Goal: Task Accomplishment & Management: Use online tool/utility

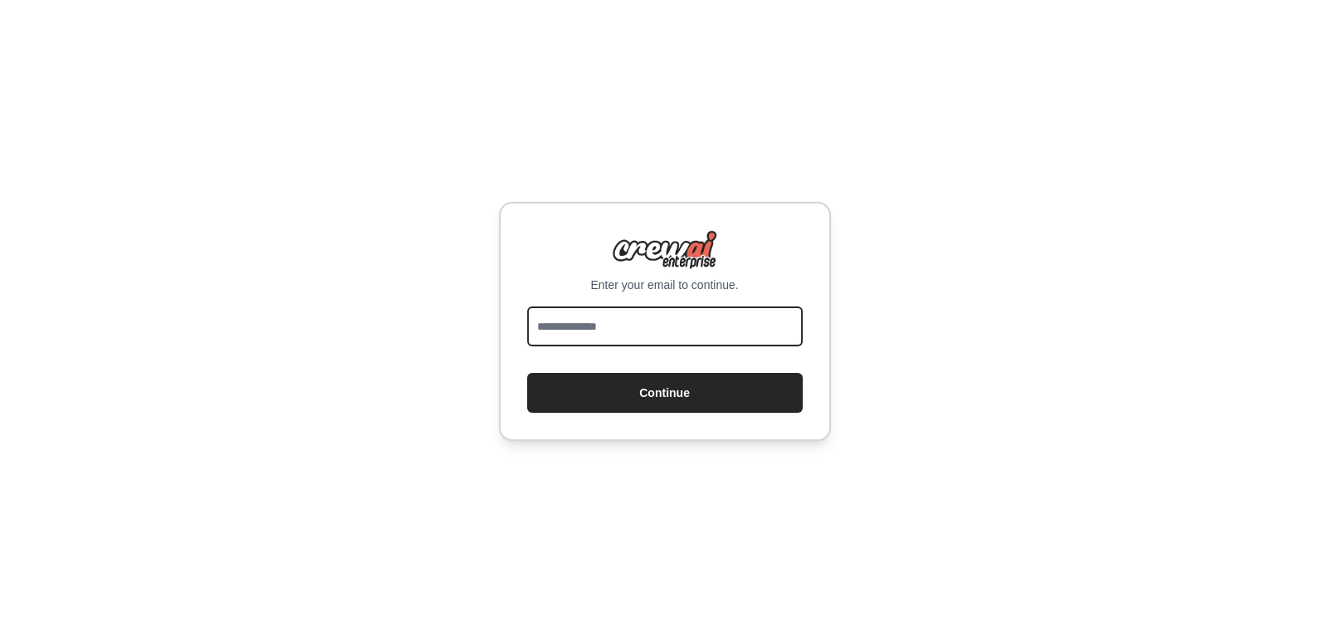
click at [617, 315] on input "email" at bounding box center [665, 326] width 276 height 40
type input "**********"
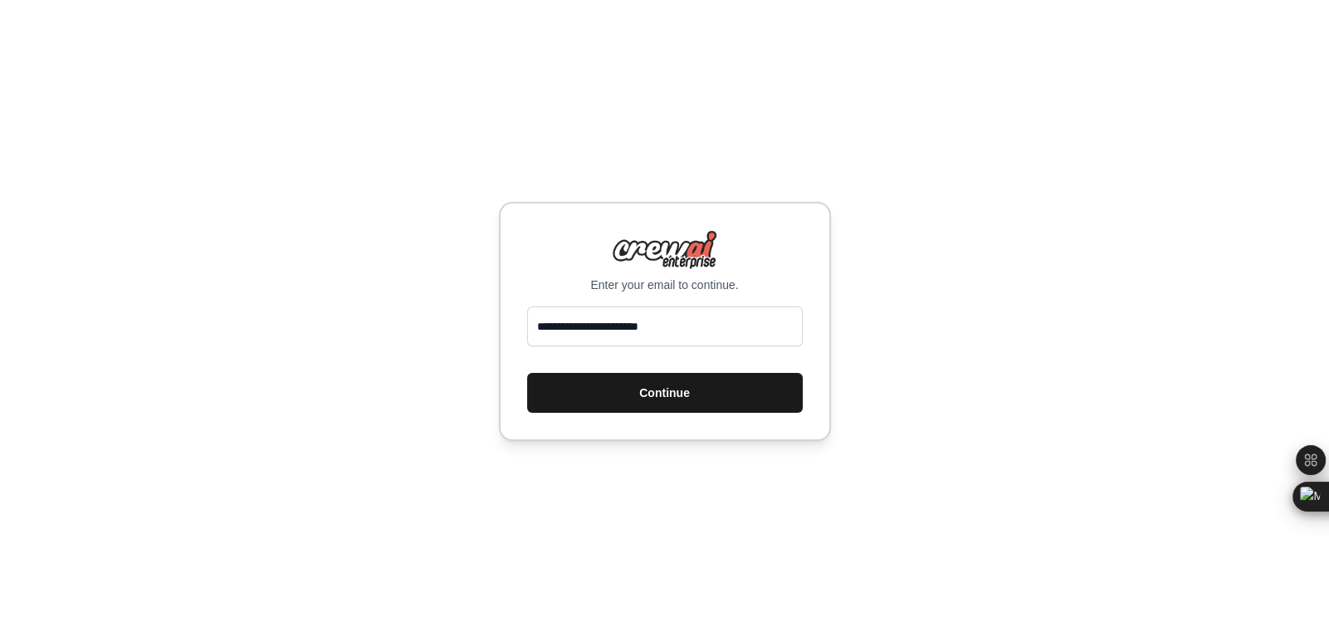
click at [661, 405] on button "Continue" at bounding box center [665, 393] width 276 height 40
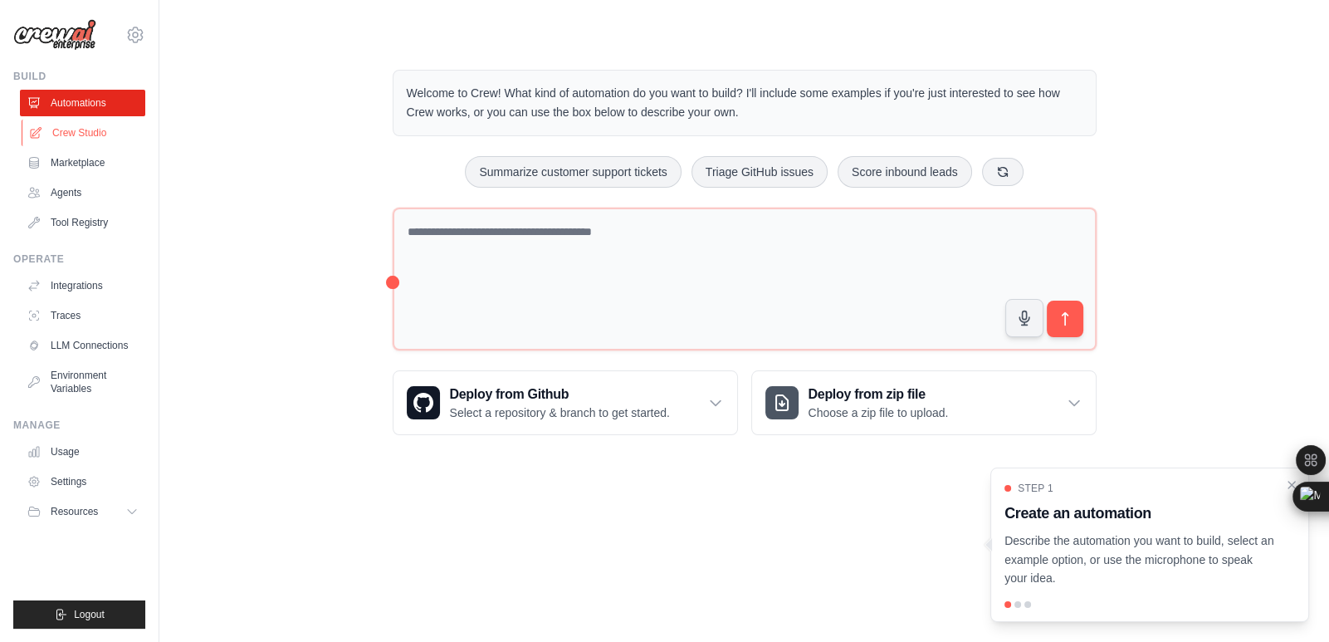
click at [94, 133] on link "Crew Studio" at bounding box center [84, 133] width 125 height 27
click at [70, 110] on link "Automations" at bounding box center [84, 103] width 125 height 27
click at [76, 135] on link "Crew Studio" at bounding box center [84, 133] width 125 height 27
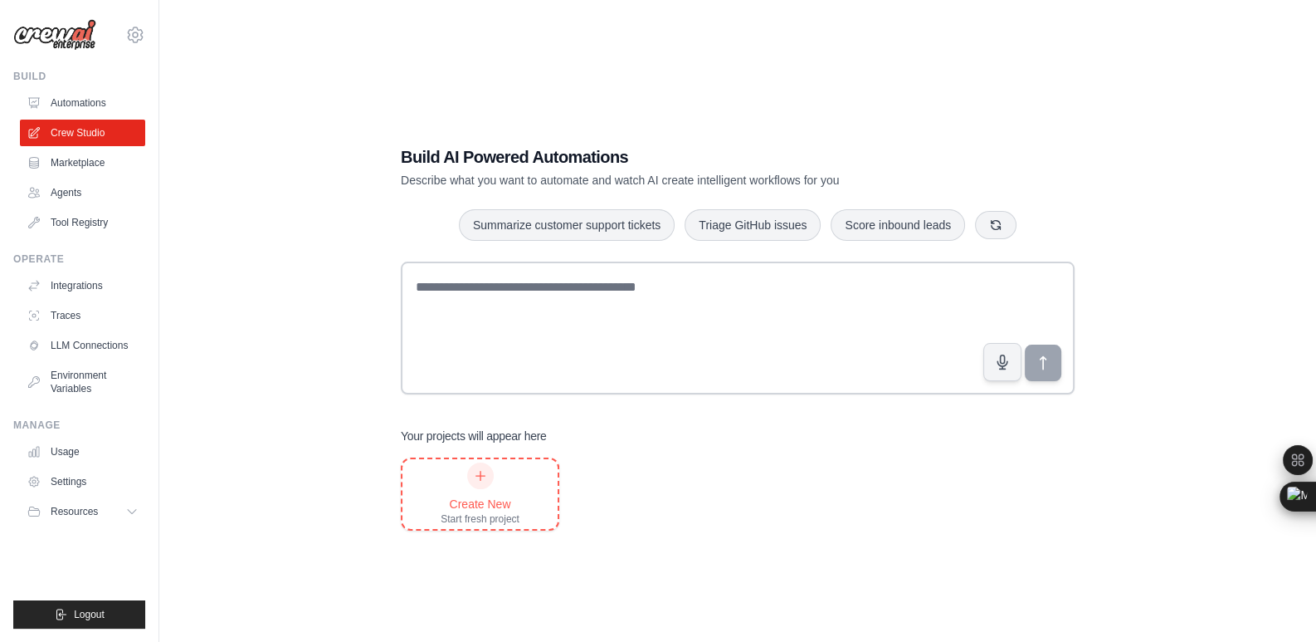
click at [475, 480] on icon at bounding box center [480, 475] width 13 height 13
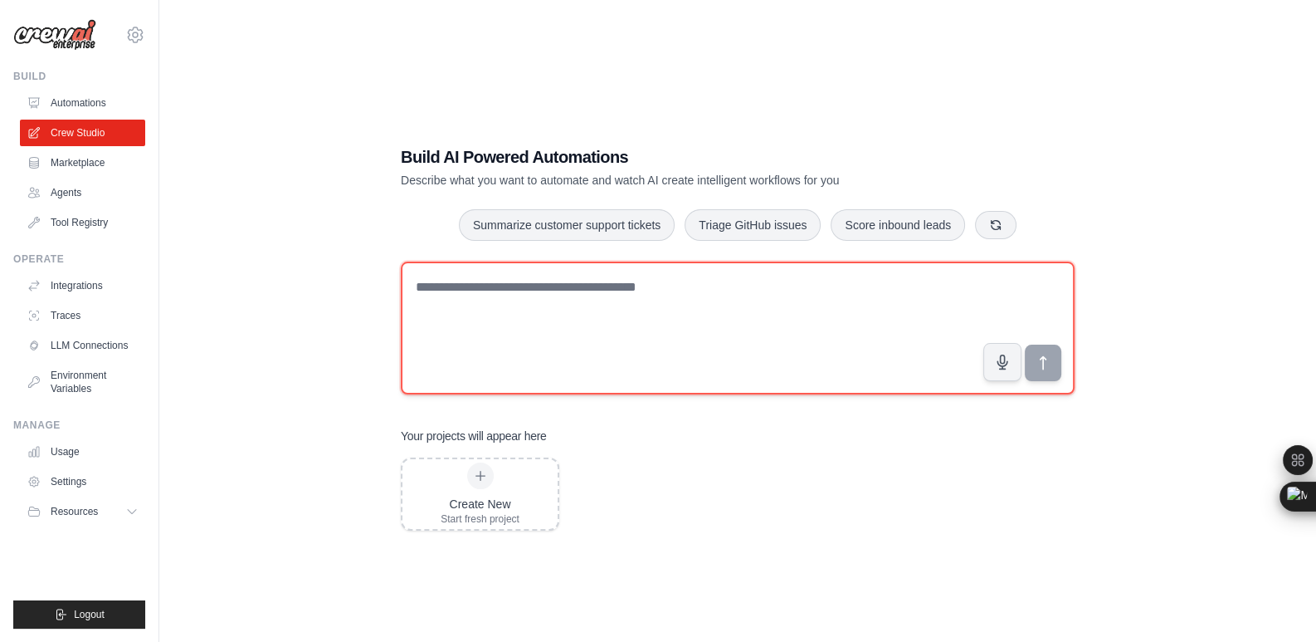
click at [685, 291] on textarea at bounding box center [738, 327] width 674 height 133
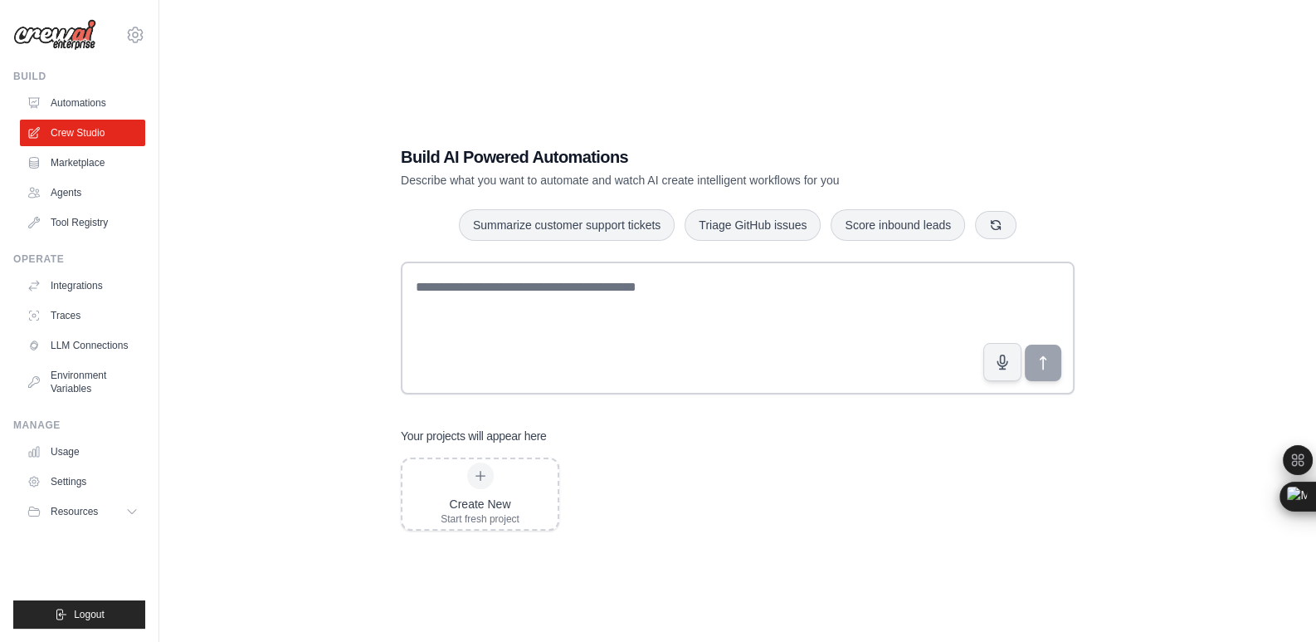
click at [1212, 205] on div "Build AI Powered Automations Describe what you want to automate and watch AI cr…" at bounding box center [738, 338] width 1104 height 642
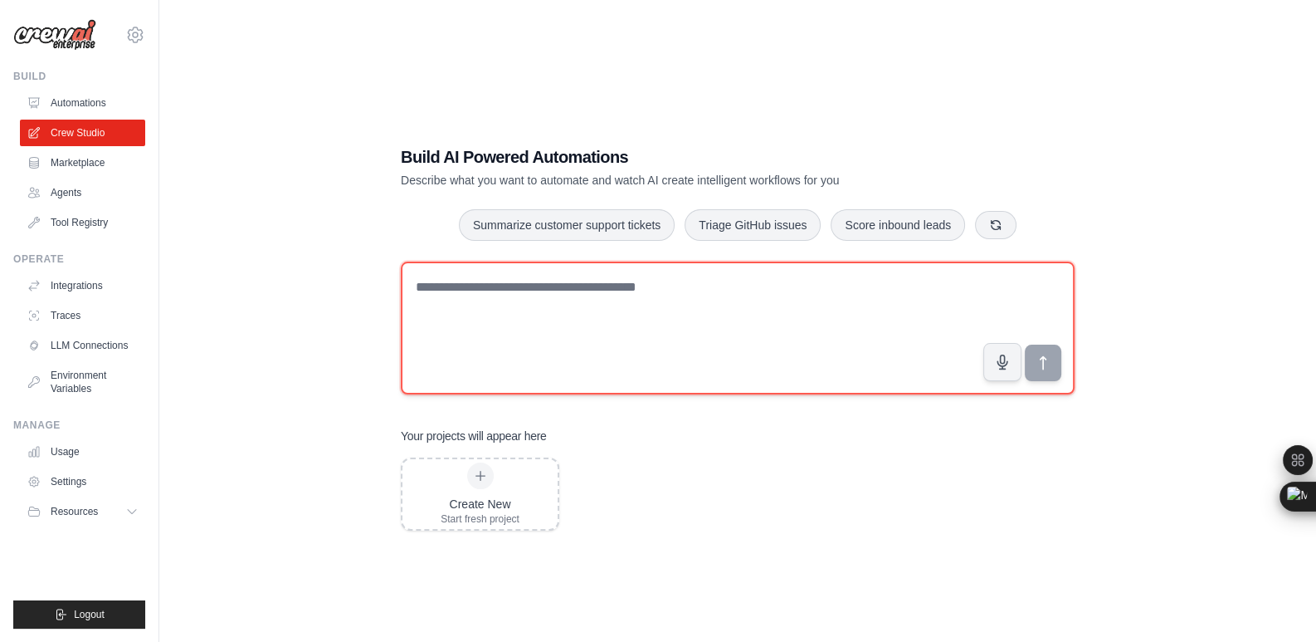
click at [481, 298] on textarea at bounding box center [738, 327] width 674 height 133
paste textarea "**********"
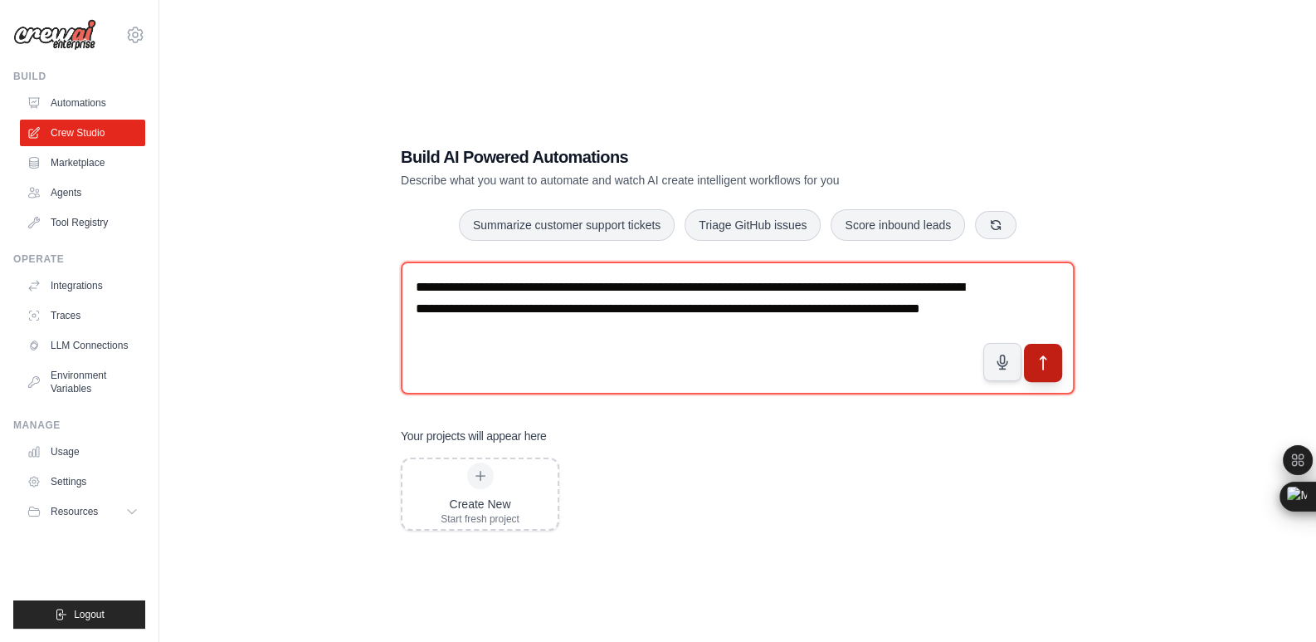
type textarea "**********"
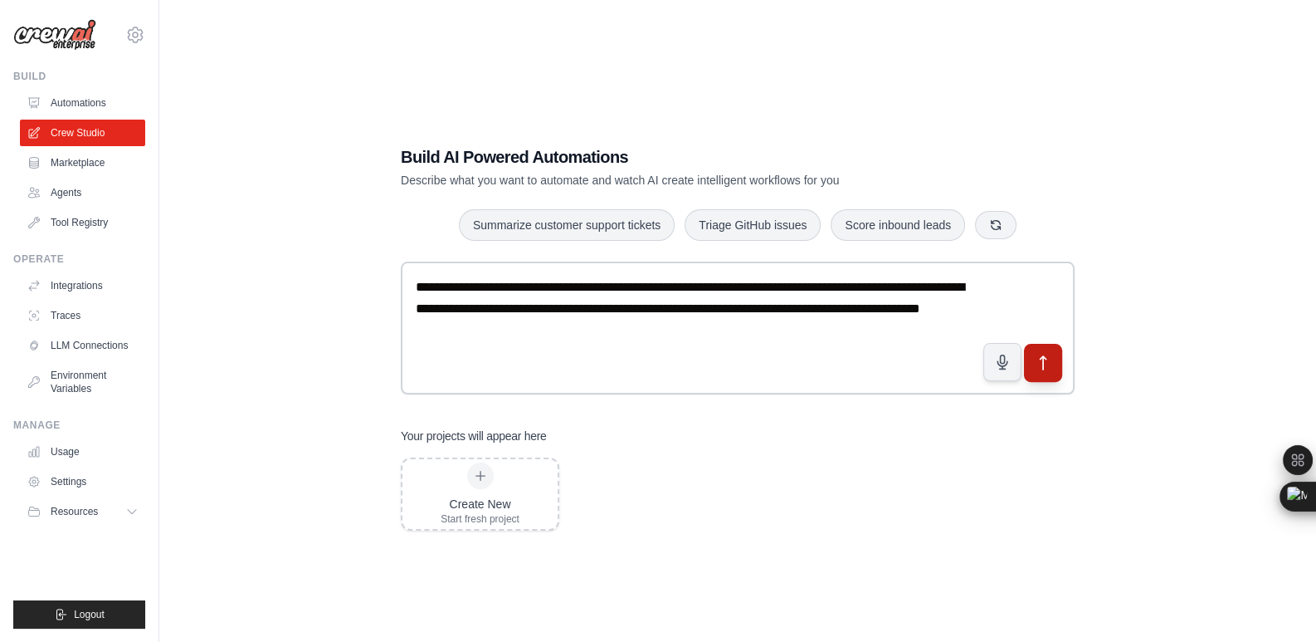
click at [1048, 356] on icon "submit" at bounding box center [1043, 362] width 17 height 17
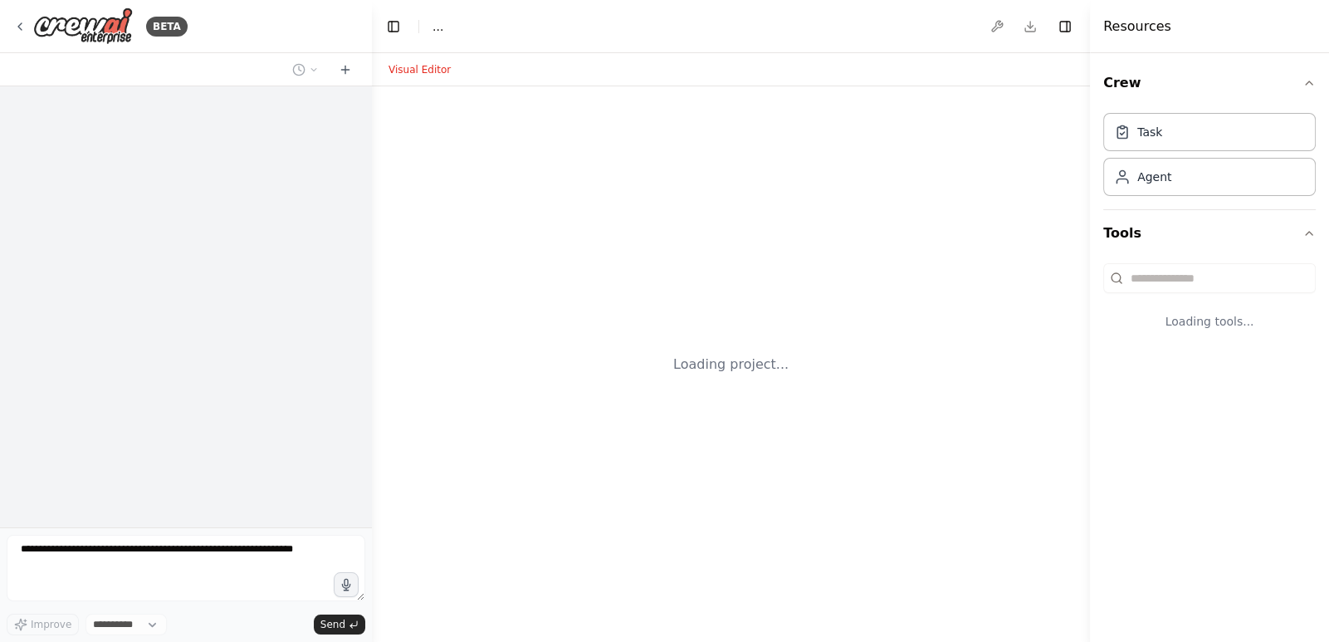
select select "****"
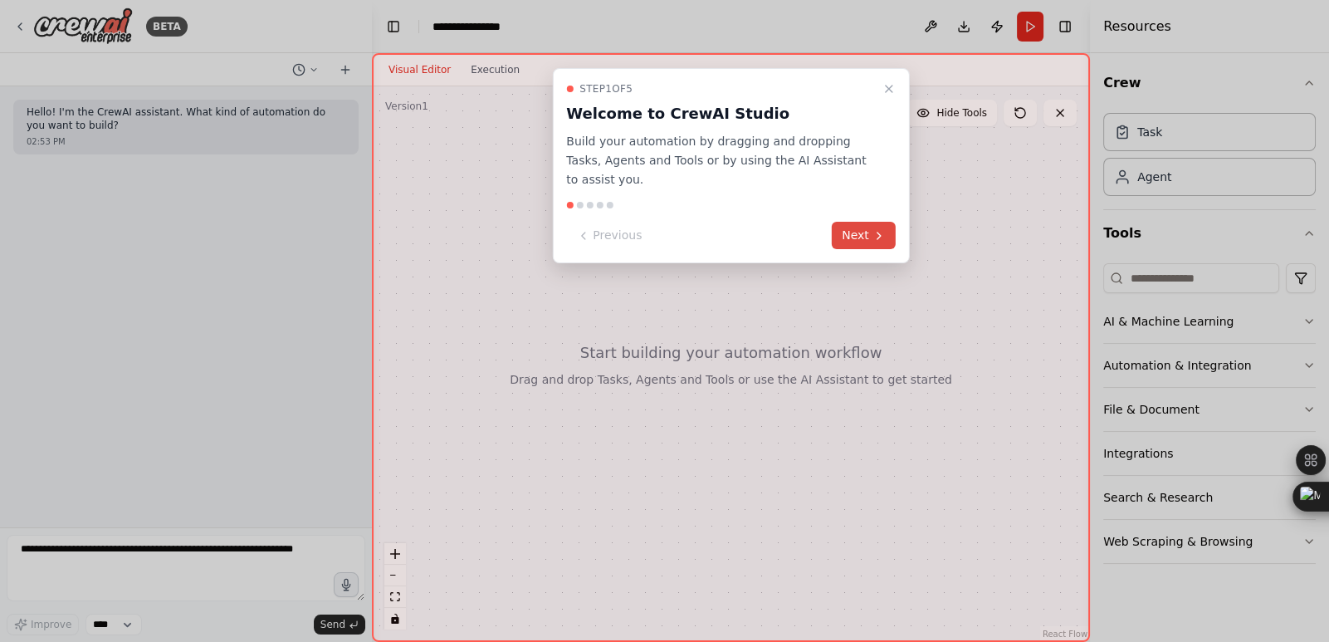
click at [876, 229] on icon at bounding box center [878, 235] width 13 height 13
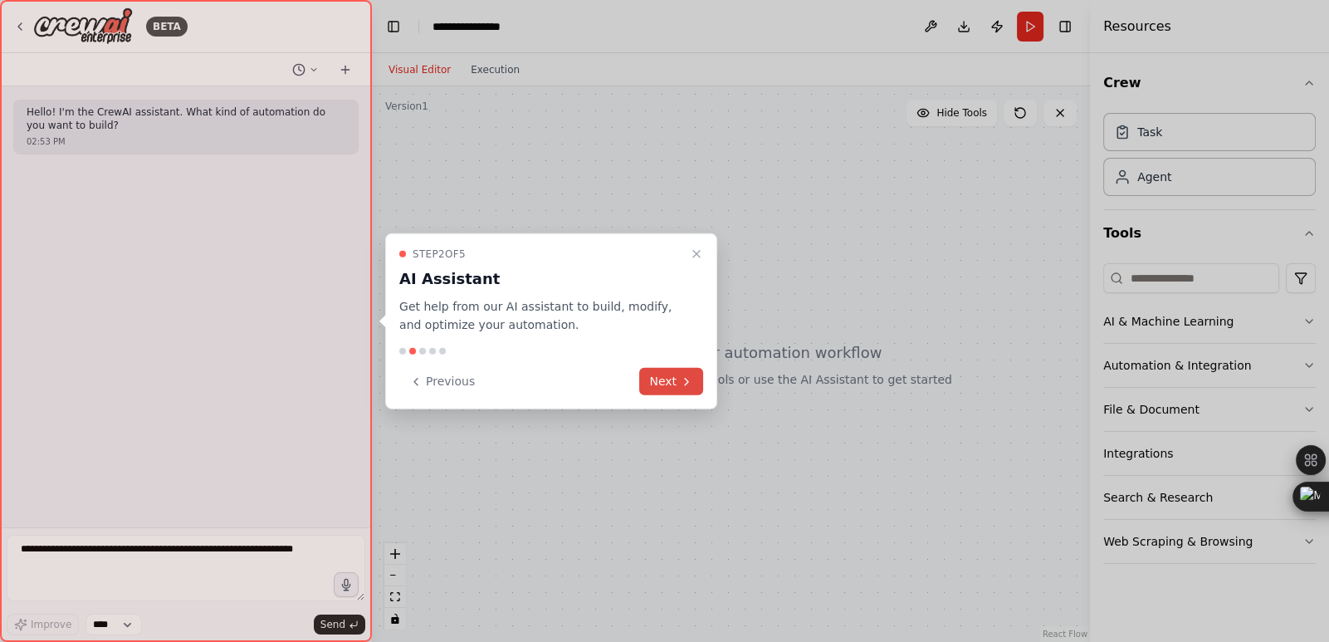
click at [676, 380] on button "Next" at bounding box center [671, 381] width 64 height 27
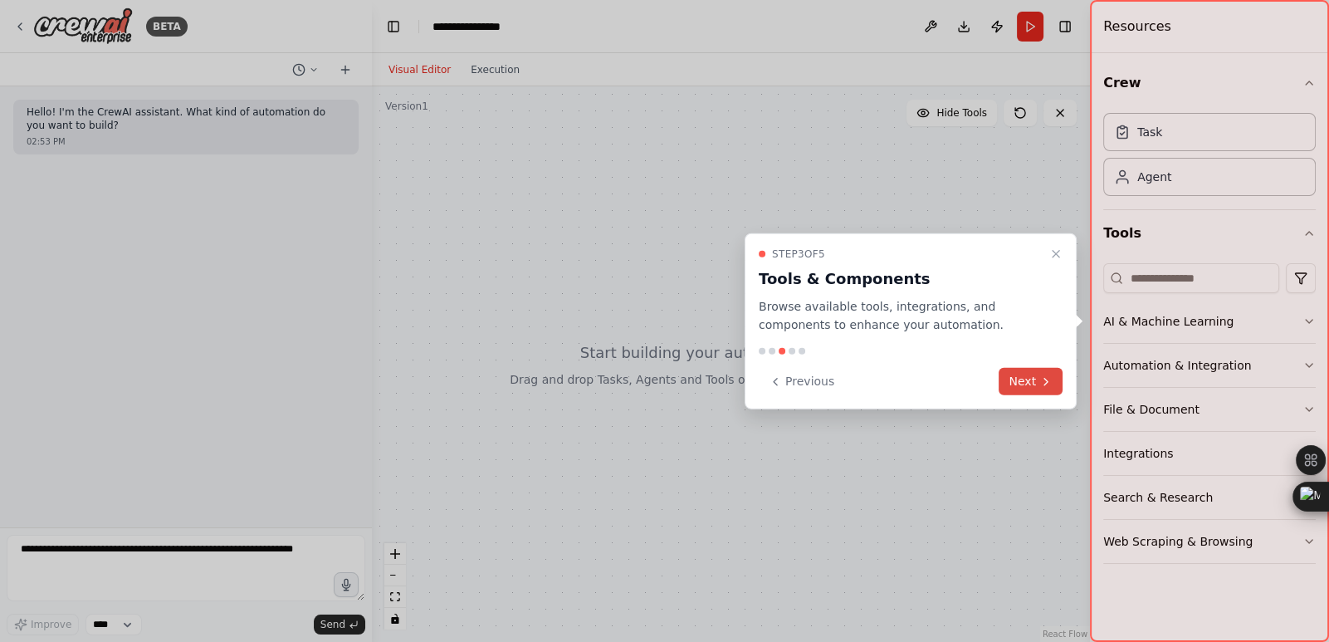
click at [1046, 382] on icon at bounding box center [1045, 381] width 3 height 7
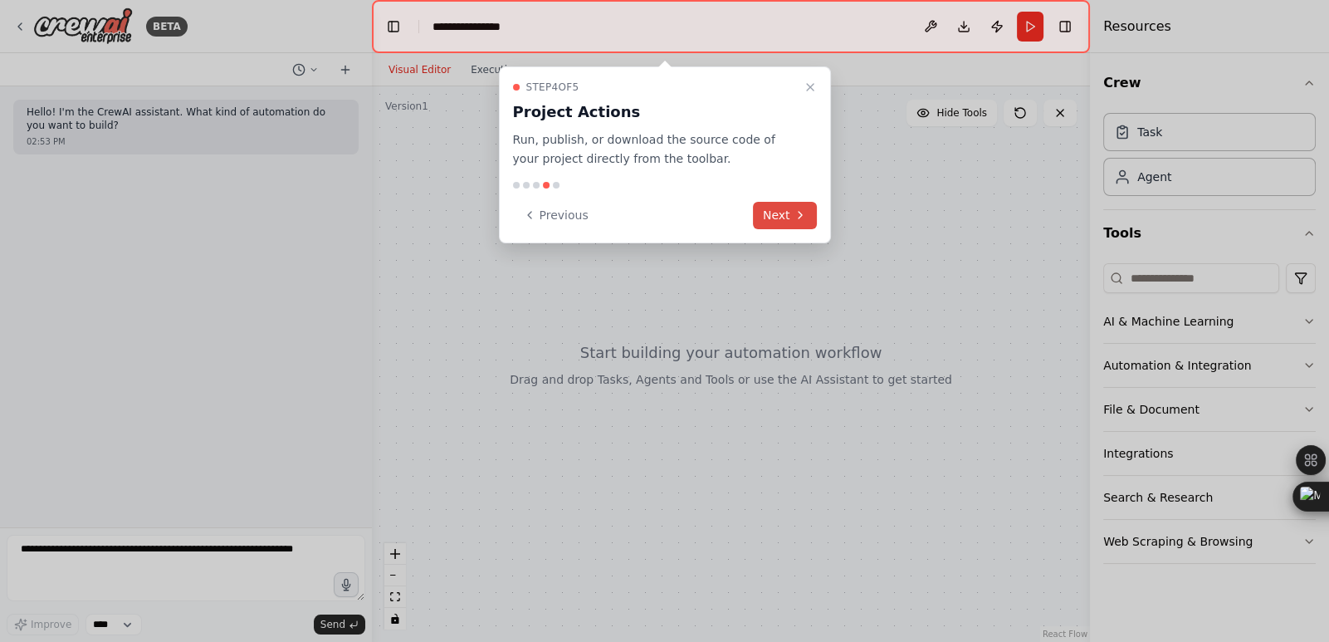
click at [798, 217] on icon at bounding box center [799, 215] width 3 height 7
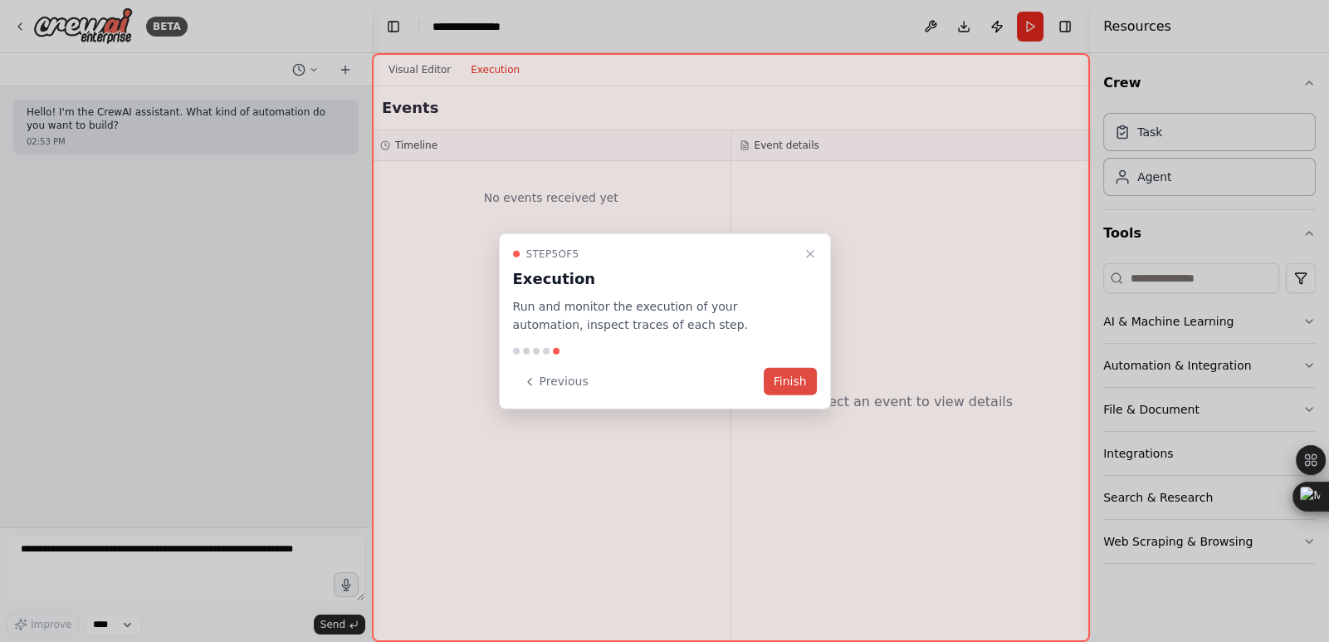
click at [788, 385] on button "Finish" at bounding box center [790, 381] width 53 height 27
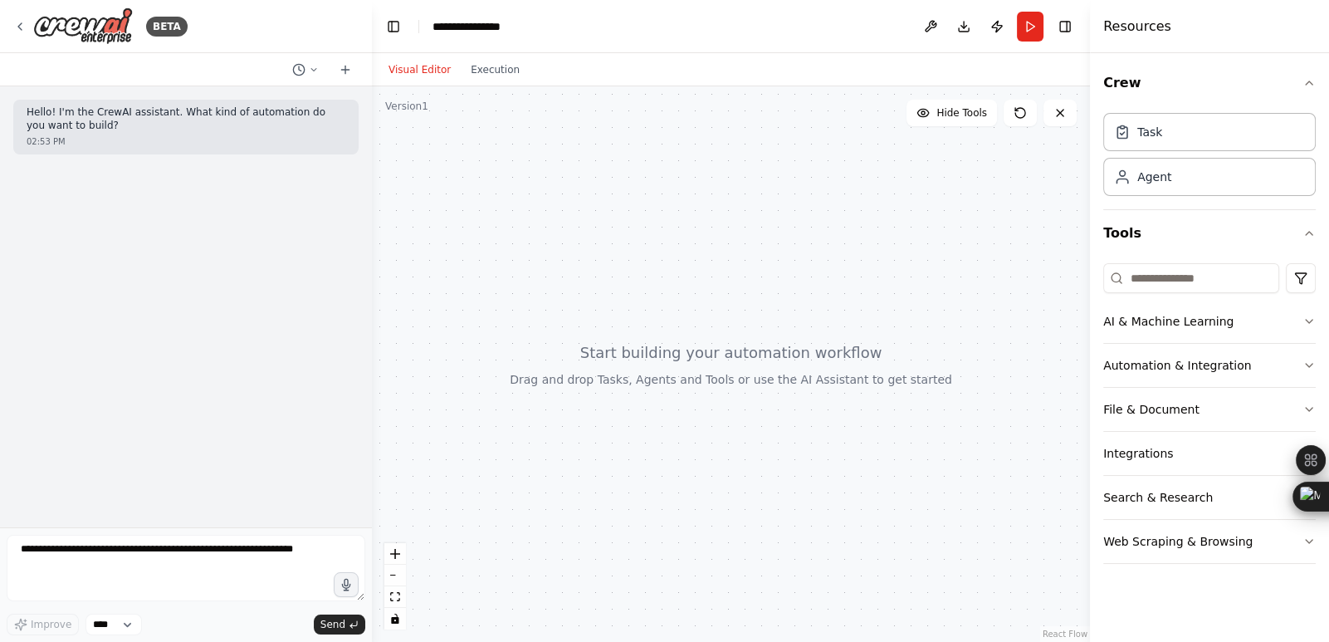
click at [271, 147] on div "02:53 PM" at bounding box center [186, 141] width 319 height 12
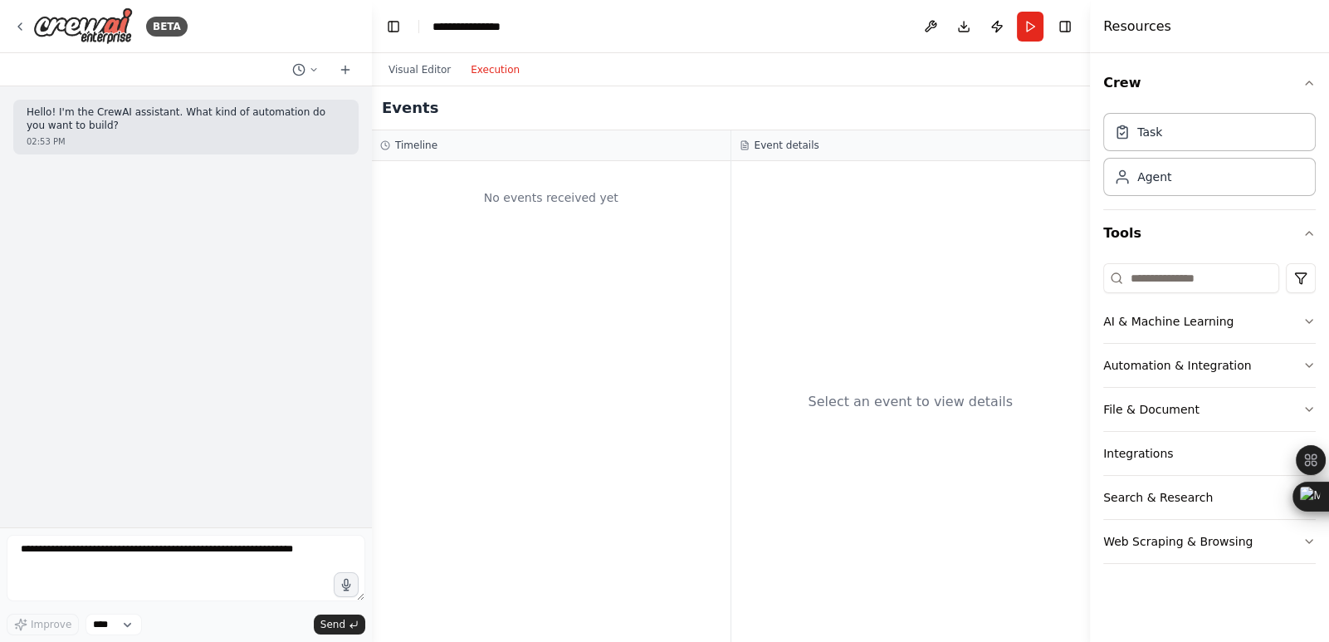
click at [478, 78] on button "Execution" at bounding box center [495, 70] width 69 height 20
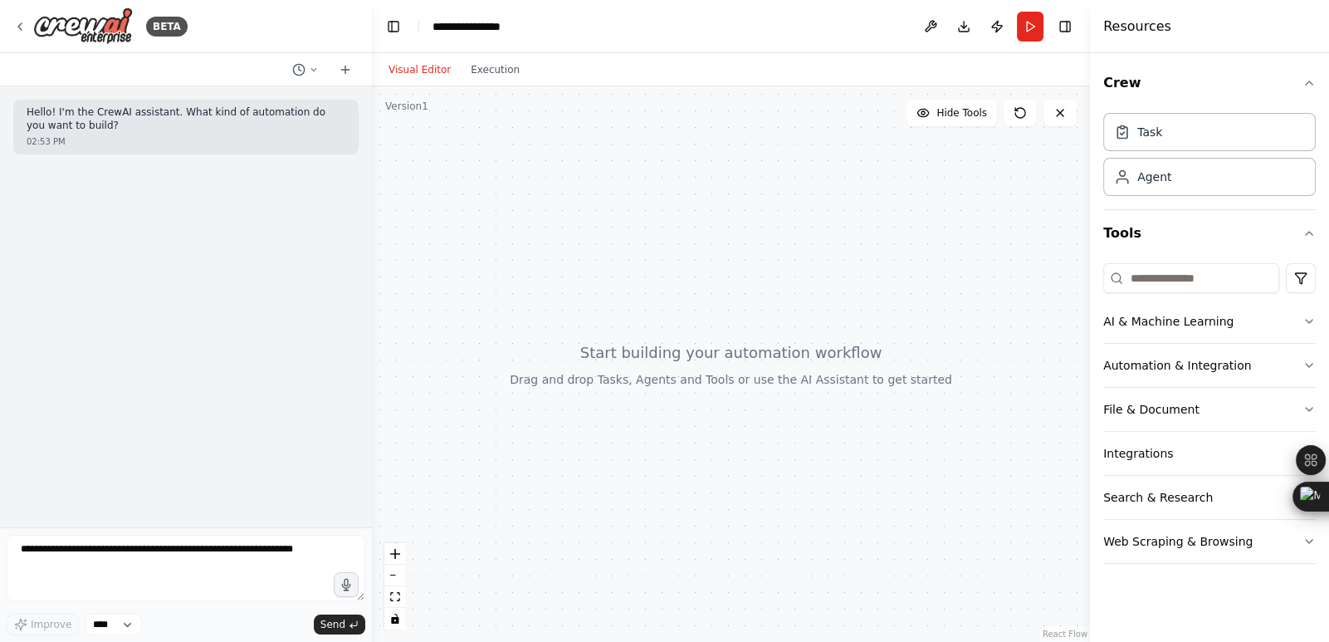
click at [431, 74] on button "Visual Editor" at bounding box center [419, 70] width 82 height 20
click at [777, 361] on div at bounding box center [731, 363] width 718 height 555
click at [16, 22] on icon at bounding box center [19, 26] width 13 height 13
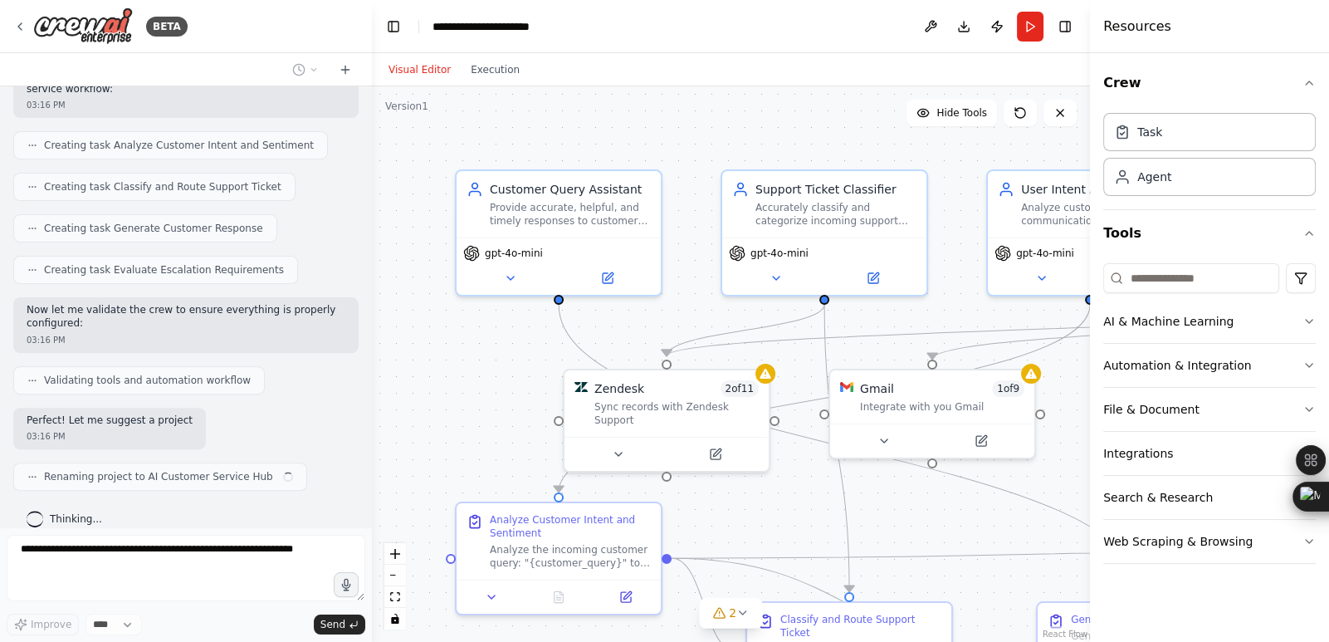
scroll to position [775, 0]
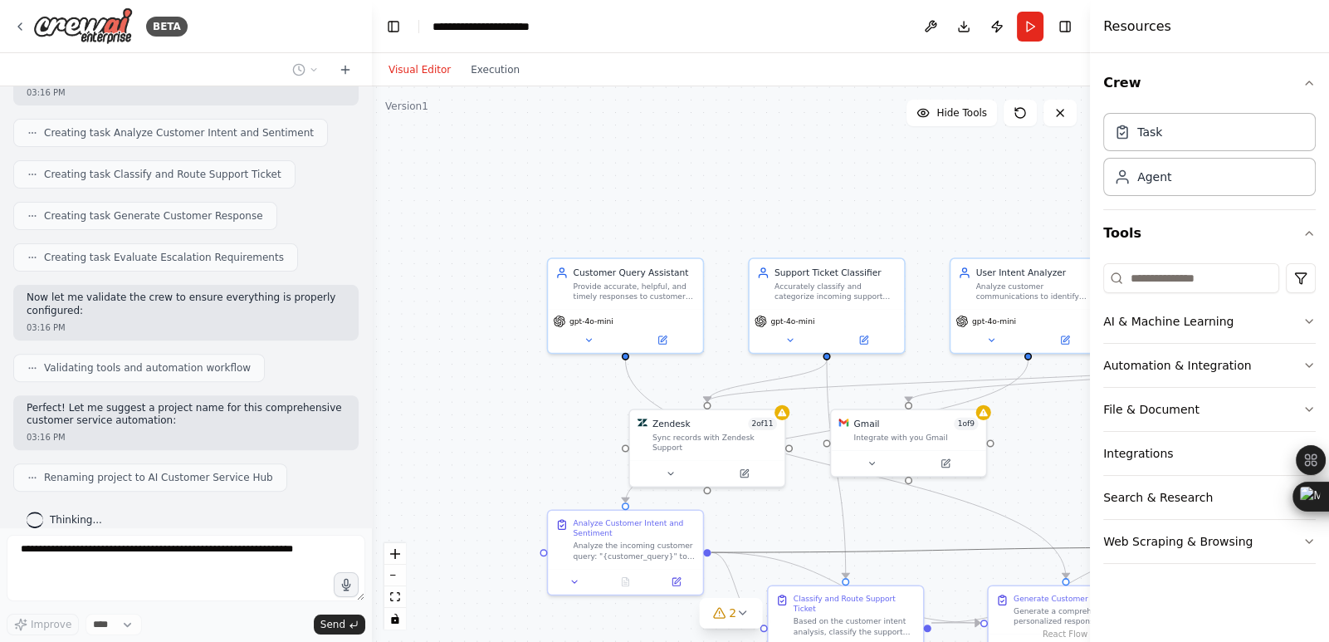
drag, startPoint x: 880, startPoint y: 545, endPoint x: 835, endPoint y: 481, distance: 78.1
click at [484, 195] on div ".deletable-edge-delete-btn { width: 20px; height: 20px; border: 0px solid #ffff…" at bounding box center [484, 195] width 0 height 0
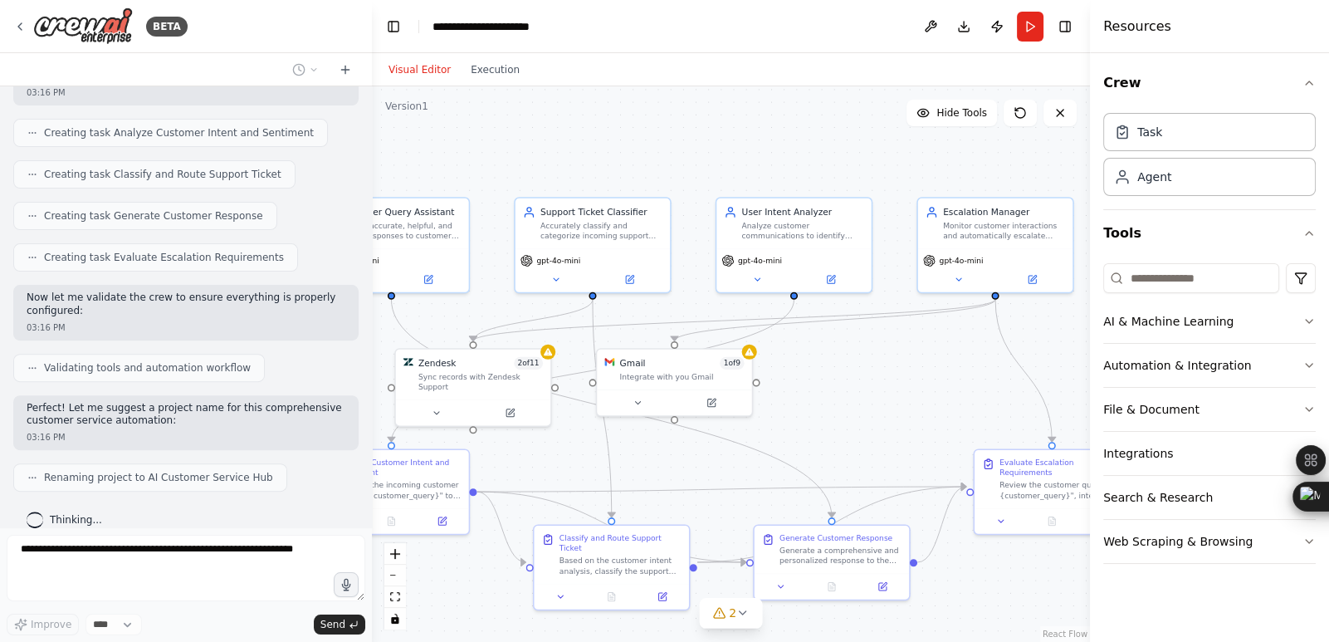
drag, startPoint x: 801, startPoint y: 502, endPoint x: 564, endPoint y: 442, distance: 244.0
click at [564, 442] on div ".deletable-edge-delete-btn { width: 20px; height: 20px; border: 0px solid #ffff…" at bounding box center [731, 363] width 718 height 555
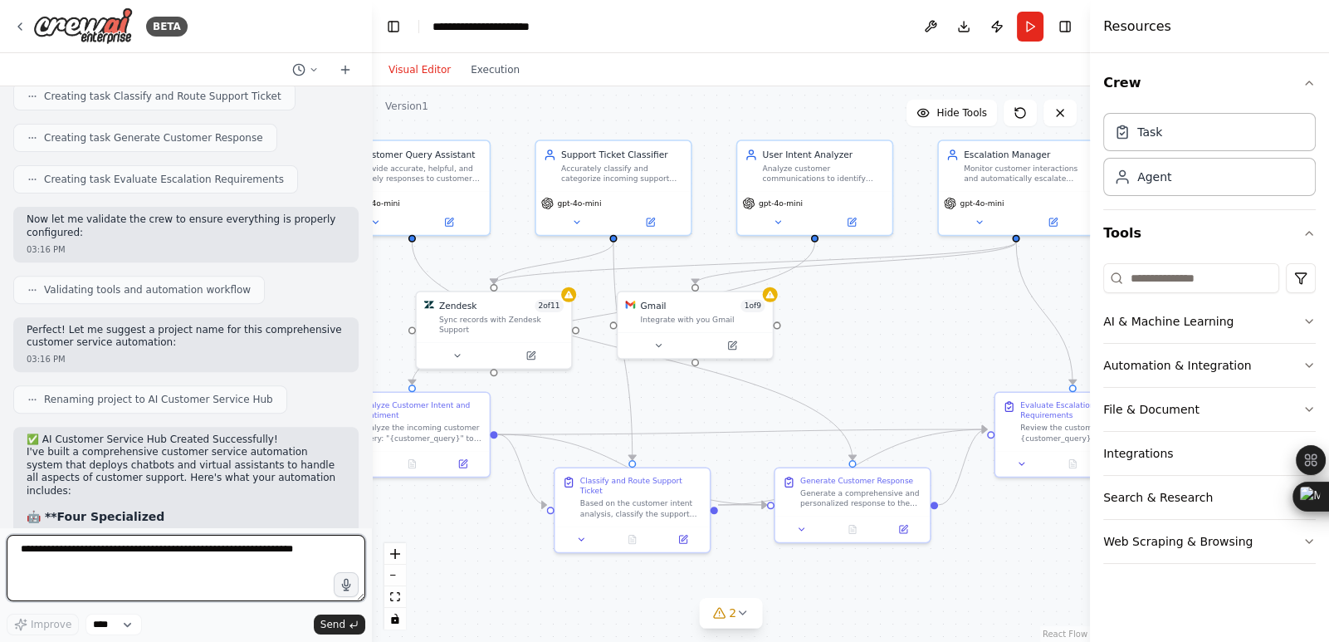
drag, startPoint x: 894, startPoint y: 417, endPoint x: 917, endPoint y: 359, distance: 62.6
click at [917, 359] on div ".deletable-edge-delete-btn { width: 20px; height: 20px; border: 0px solid #ffff…" at bounding box center [731, 363] width 718 height 555
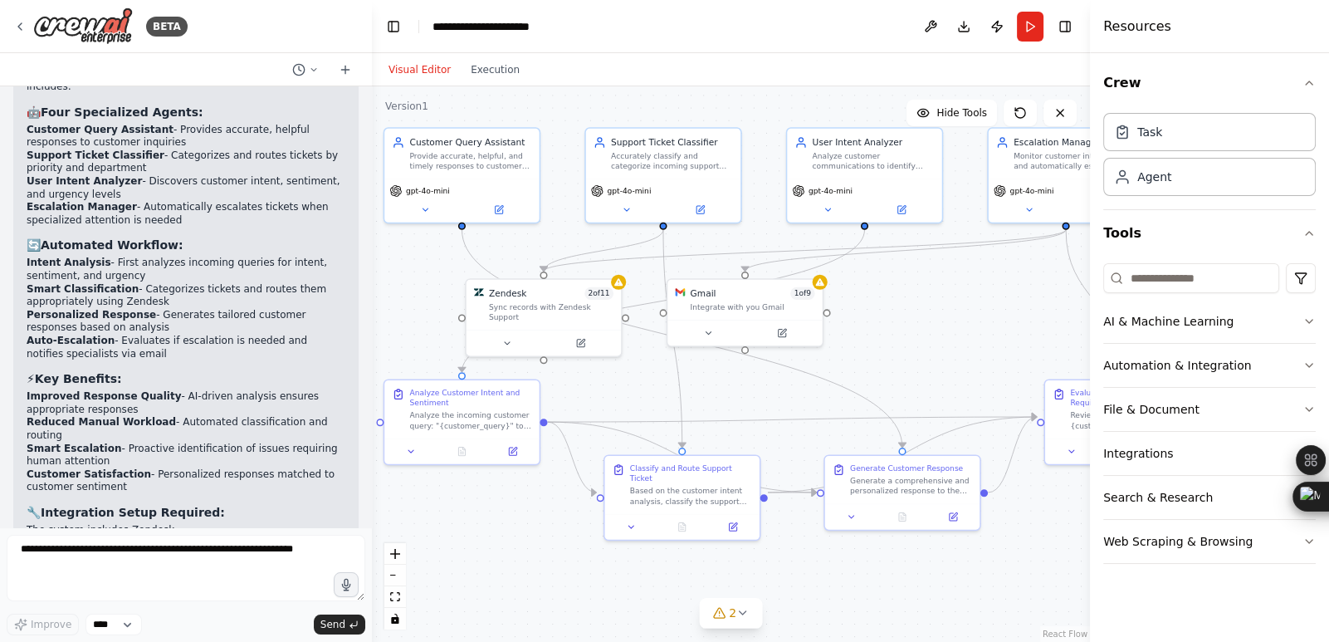
drag, startPoint x: 827, startPoint y: 368, endPoint x: 877, endPoint y: 355, distance: 51.3
click at [877, 355] on div ".deletable-edge-delete-btn { width: 20px; height: 20px; border: 0px solid #ffff…" at bounding box center [731, 363] width 718 height 555
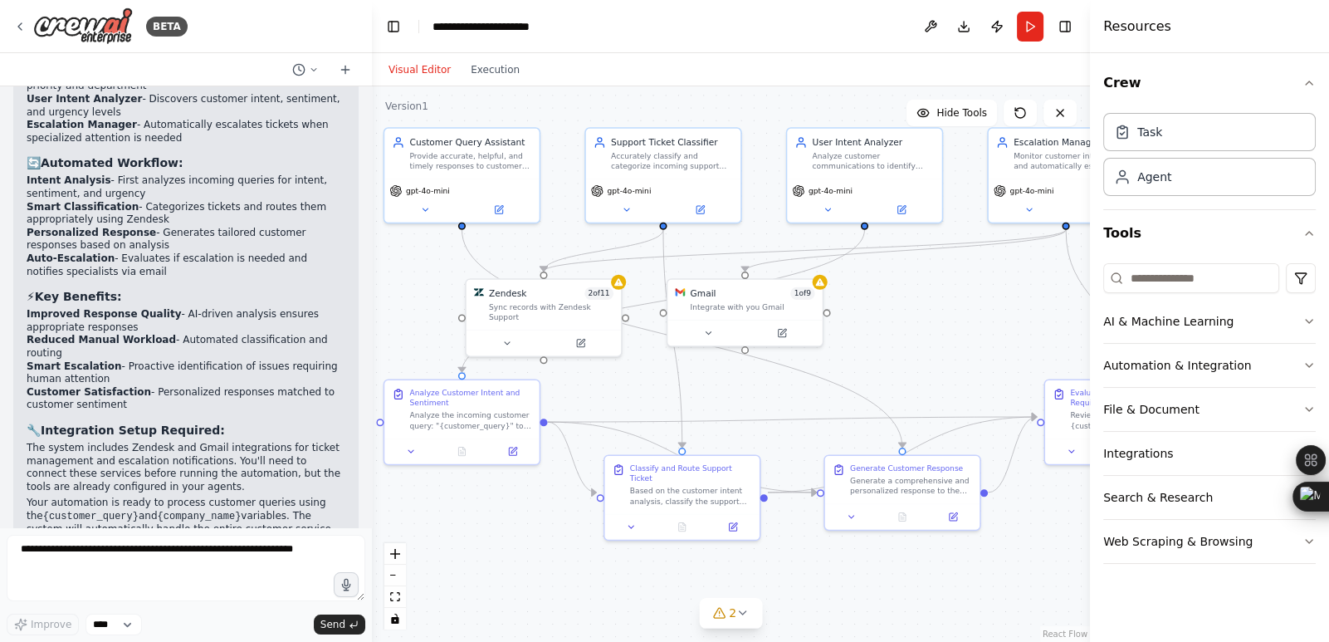
scroll to position [1352, 0]
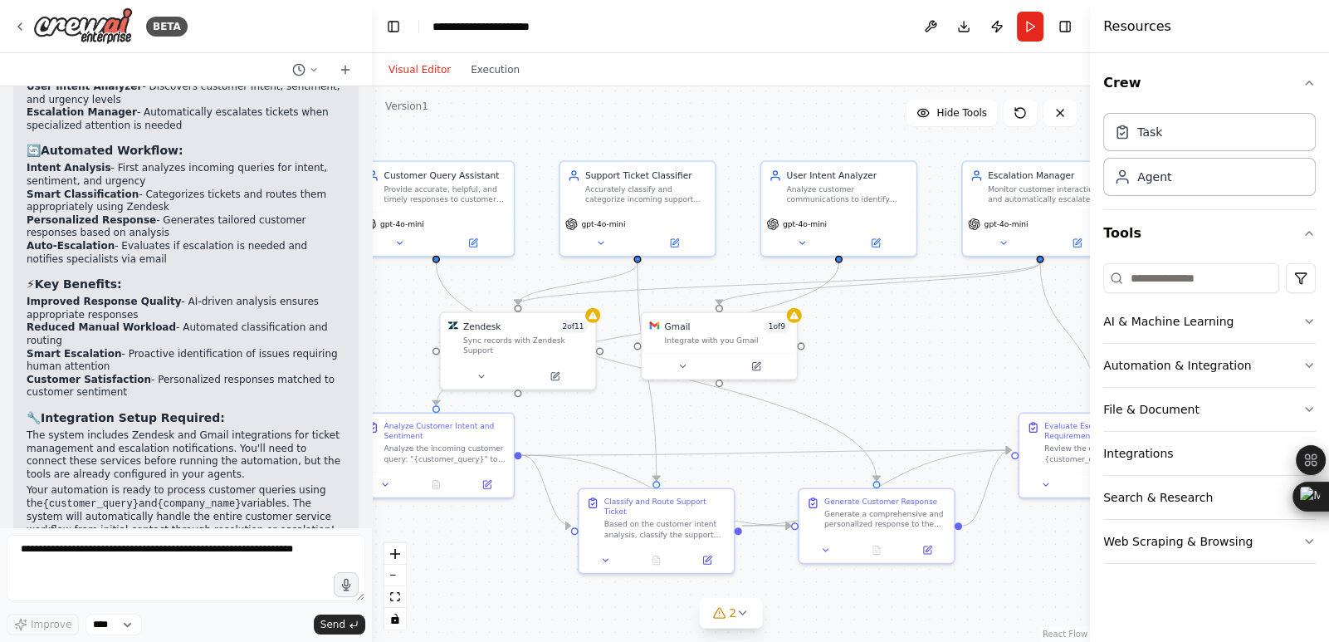
drag, startPoint x: 901, startPoint y: 325, endPoint x: 875, endPoint y: 359, distance: 42.0
click at [875, 359] on div ".deletable-edge-delete-btn { width: 20px; height: 20px; border: 0px solid #ffff…" at bounding box center [731, 363] width 718 height 555
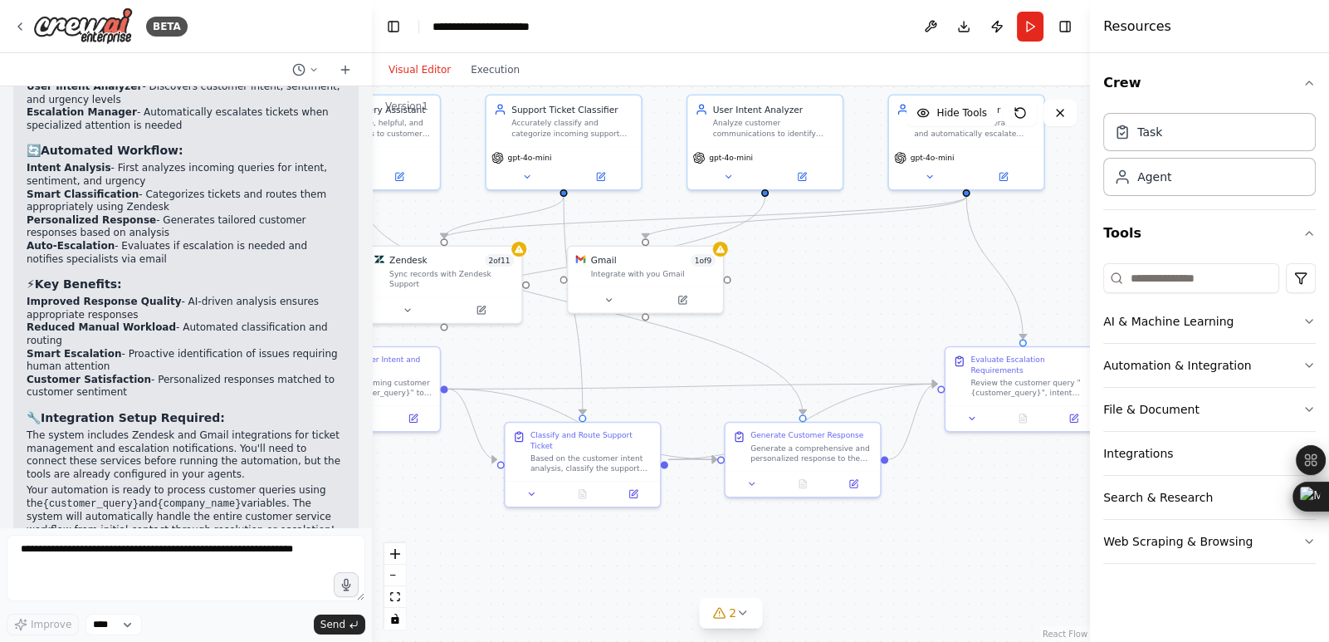
drag, startPoint x: 925, startPoint y: 414, endPoint x: 847, endPoint y: 342, distance: 106.9
click at [847, 342] on div ".deletable-edge-delete-btn { width: 20px; height: 20px; border: 0px solid #ffff…" at bounding box center [731, 363] width 718 height 555
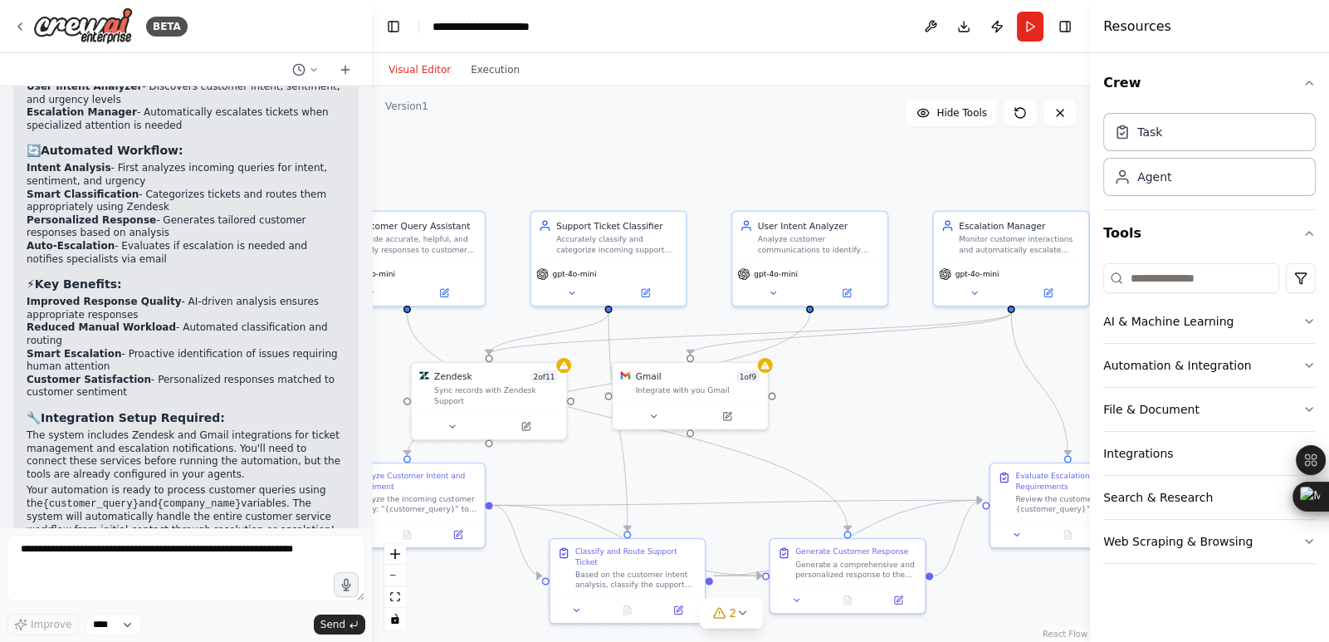
drag, startPoint x: 813, startPoint y: 291, endPoint x: 858, endPoint y: 408, distance: 124.5
click at [858, 408] on div ".deletable-edge-delete-btn { width: 20px; height: 20px; border: 0px solid #ffff…" at bounding box center [731, 363] width 718 height 555
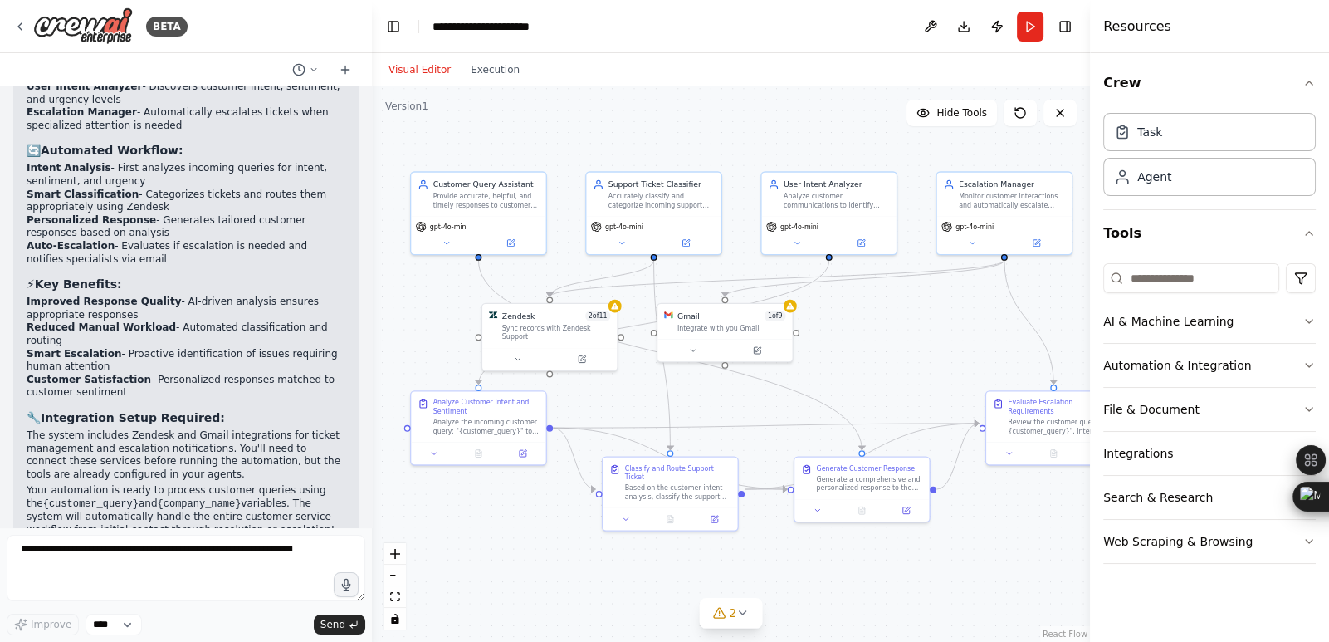
drag, startPoint x: 859, startPoint y: 428, endPoint x: 871, endPoint y: 364, distance: 65.9
click at [871, 364] on div ".deletable-edge-delete-btn { width: 20px; height: 20px; border: 0px solid #ffff…" at bounding box center [731, 363] width 718 height 555
click at [1024, 27] on button "Run" at bounding box center [1030, 27] width 27 height 30
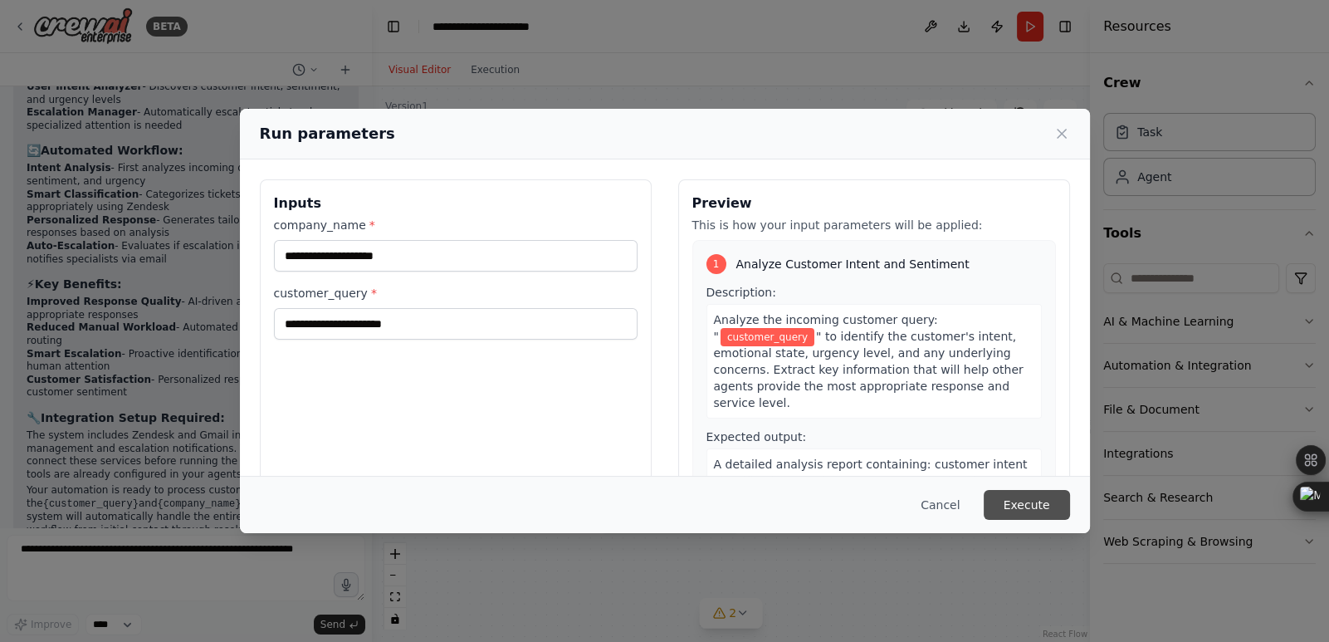
click at [1033, 499] on button "Execute" at bounding box center [1027, 505] width 86 height 30
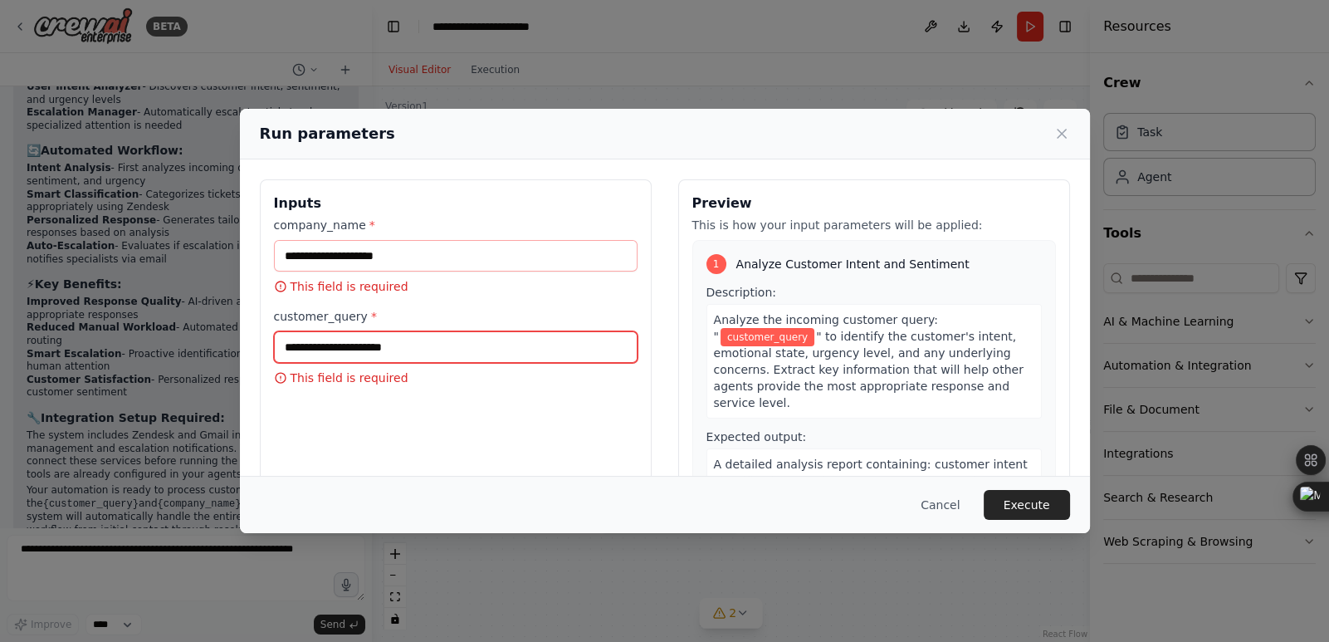
click at [423, 343] on input "customer_query *" at bounding box center [456, 347] width 364 height 32
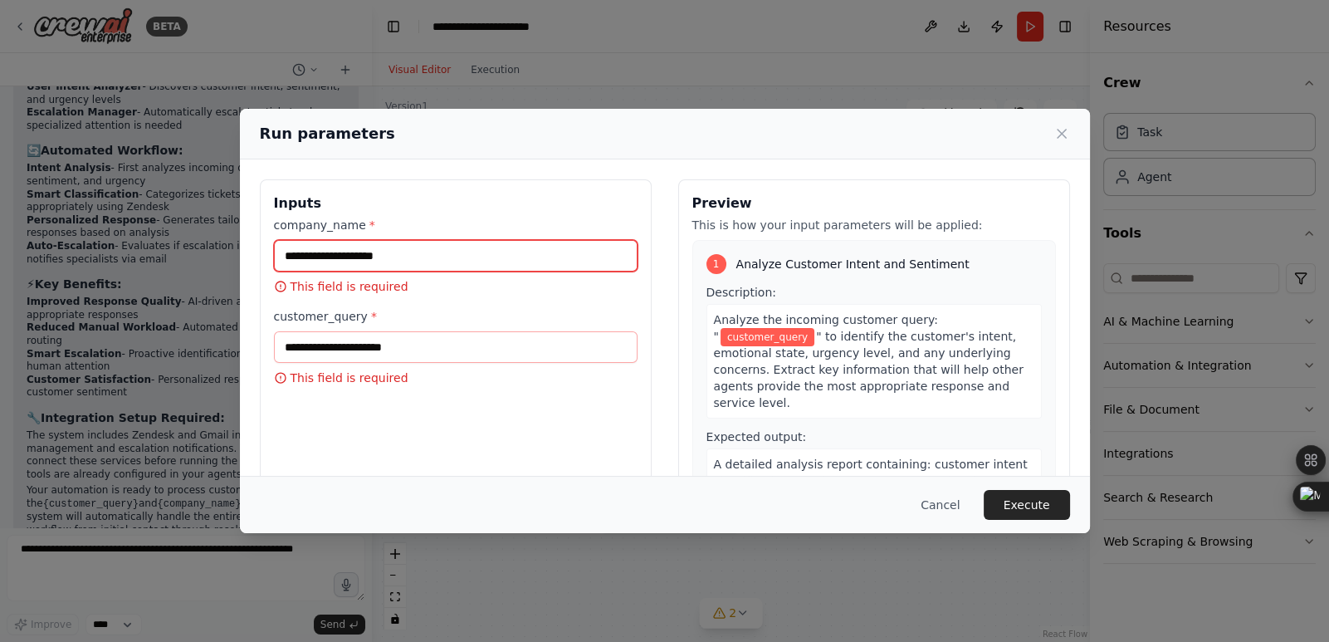
click at [368, 264] on input "company_name *" at bounding box center [456, 256] width 364 height 32
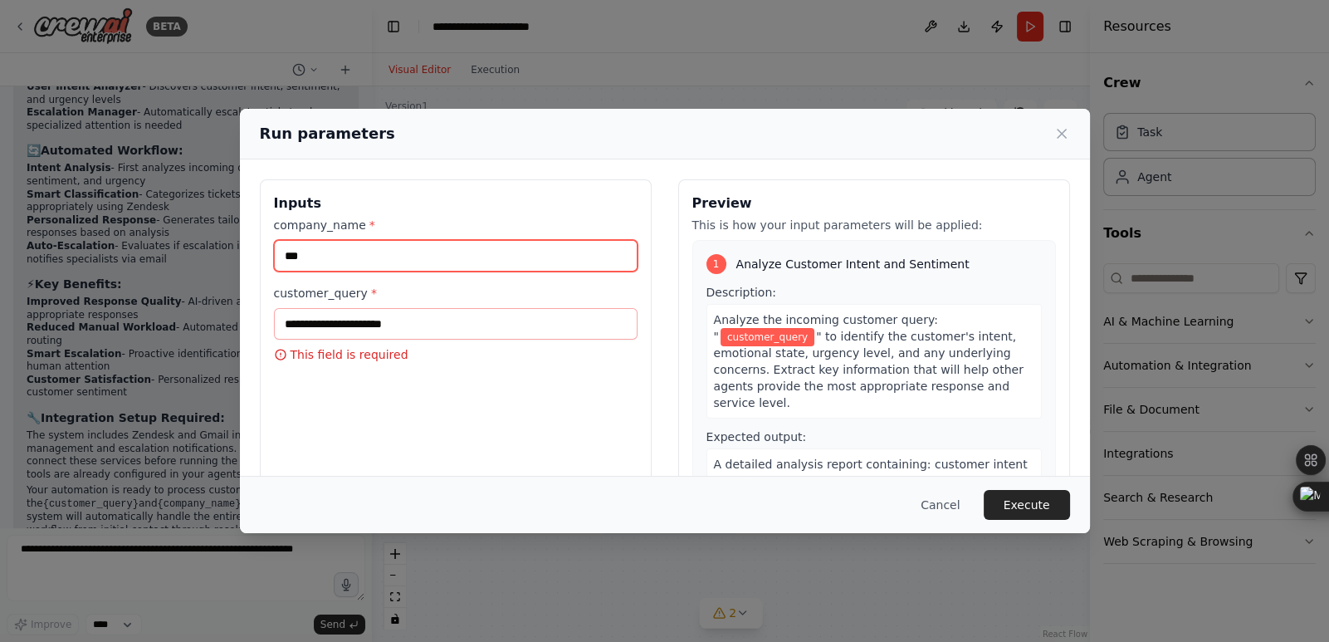
type input "***"
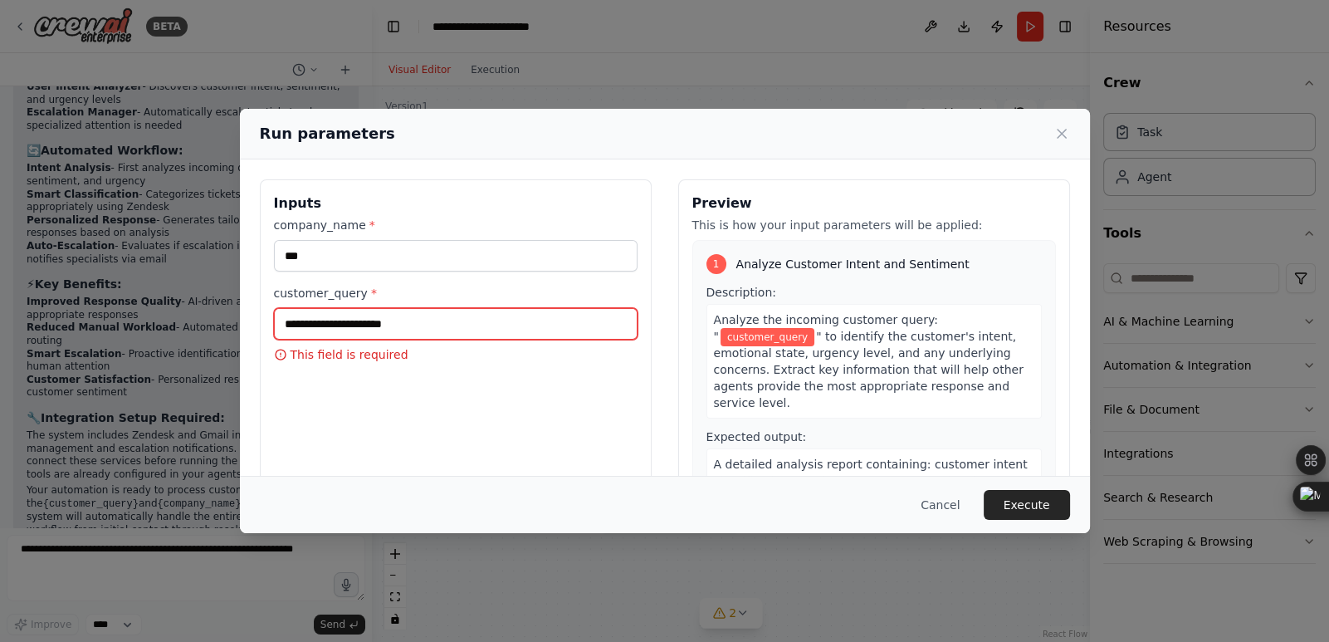
click at [434, 327] on input "customer_query *" at bounding box center [456, 324] width 364 height 32
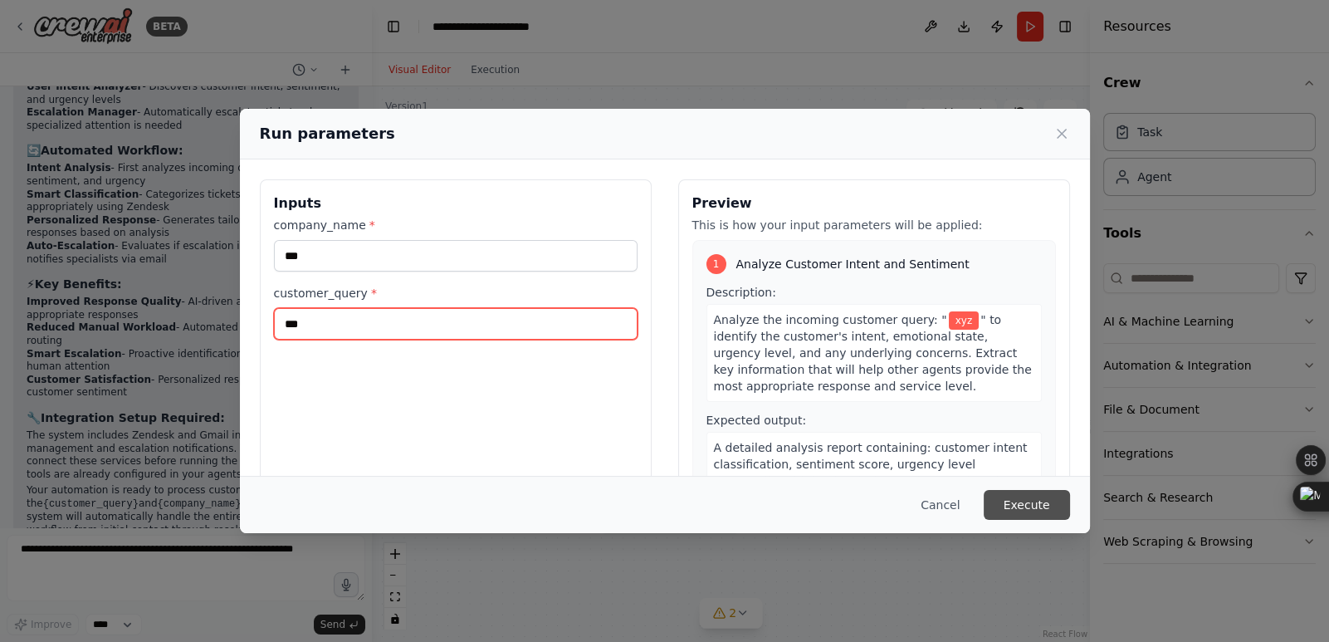
type input "***"
click at [1027, 495] on button "Execute" at bounding box center [1027, 505] width 86 height 30
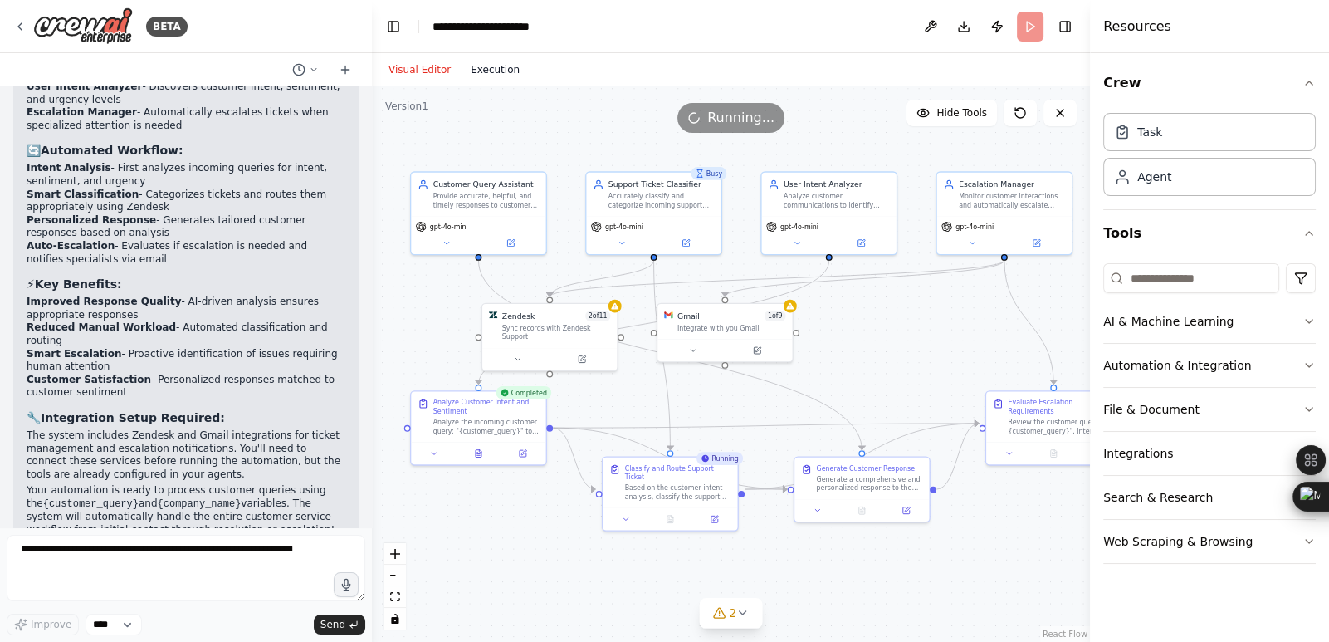
click at [481, 69] on button "Execution" at bounding box center [495, 70] width 69 height 20
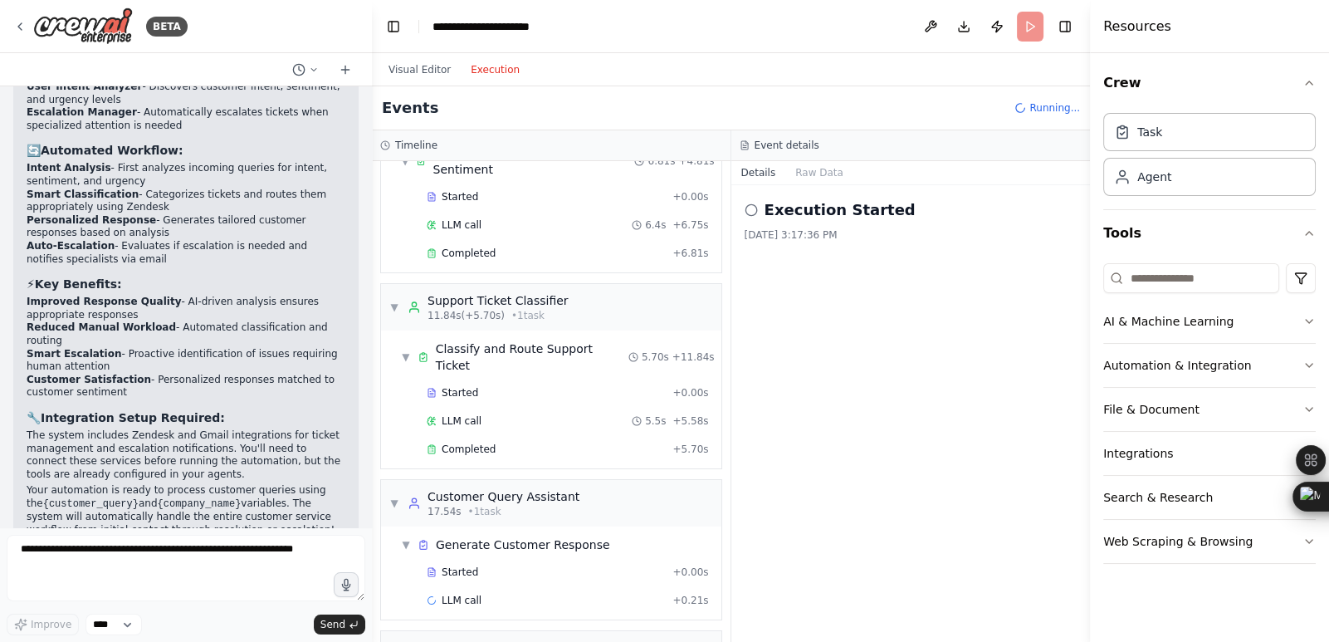
scroll to position [281, 0]
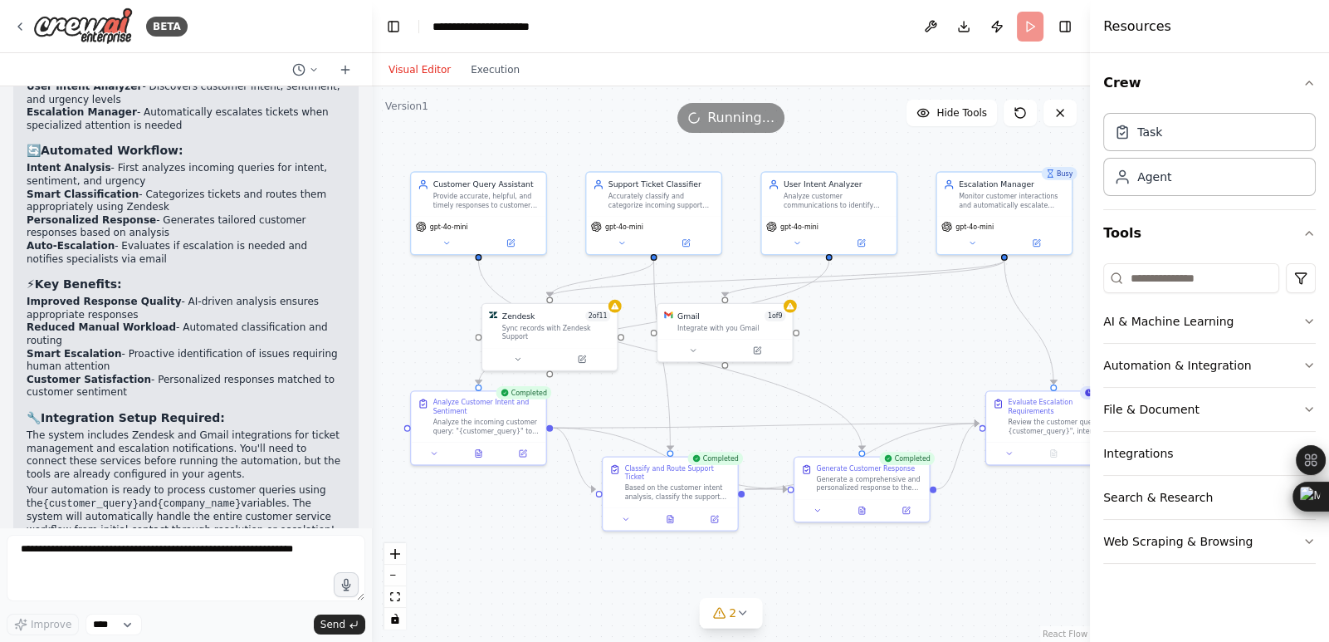
click at [415, 62] on button "Visual Editor" at bounding box center [419, 70] width 82 height 20
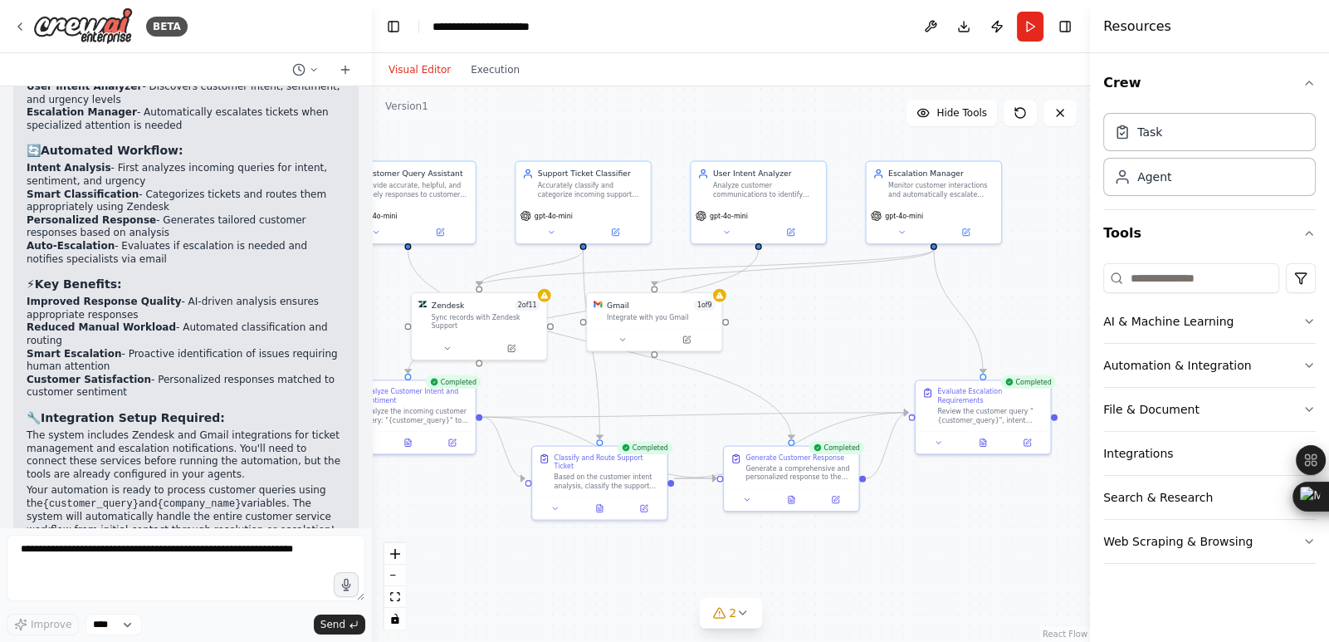
drag, startPoint x: 989, startPoint y: 559, endPoint x: 921, endPoint y: 550, distance: 68.6
click at [921, 550] on div ".deletable-edge-delete-btn { width: 20px; height: 20px; border: 0px solid #ffff…" at bounding box center [731, 363] width 718 height 555
click at [746, 612] on icon at bounding box center [742, 612] width 13 height 13
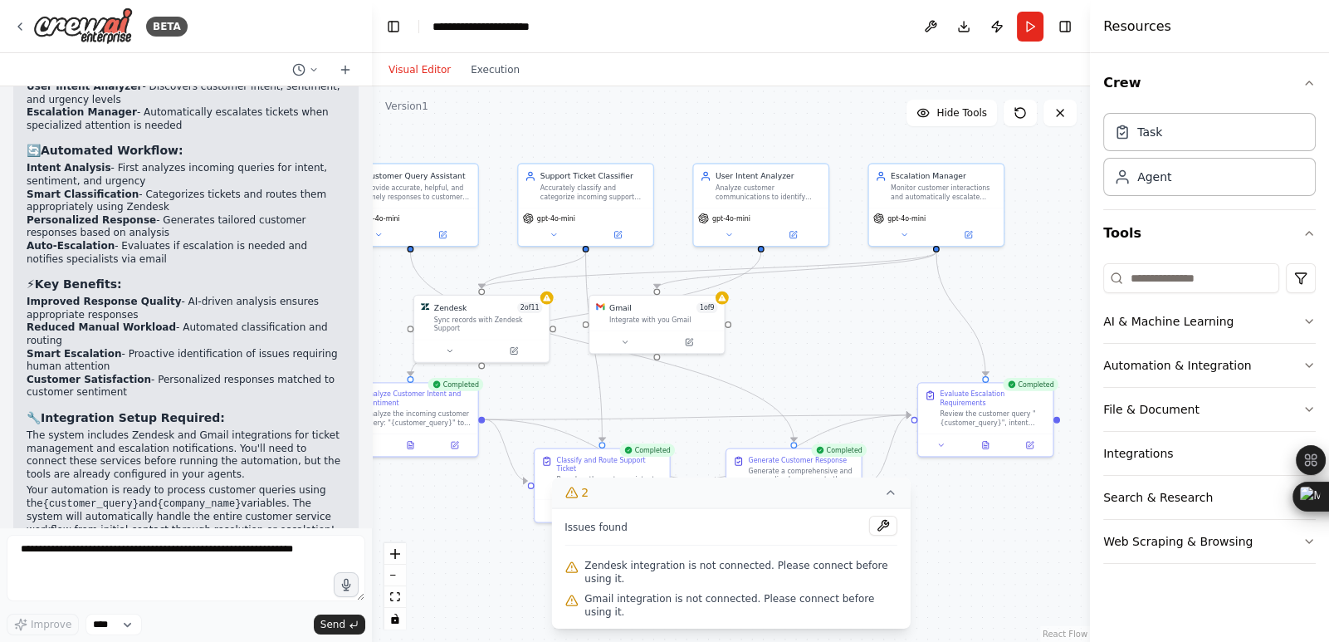
click at [876, 508] on button "2" at bounding box center [730, 492] width 359 height 31
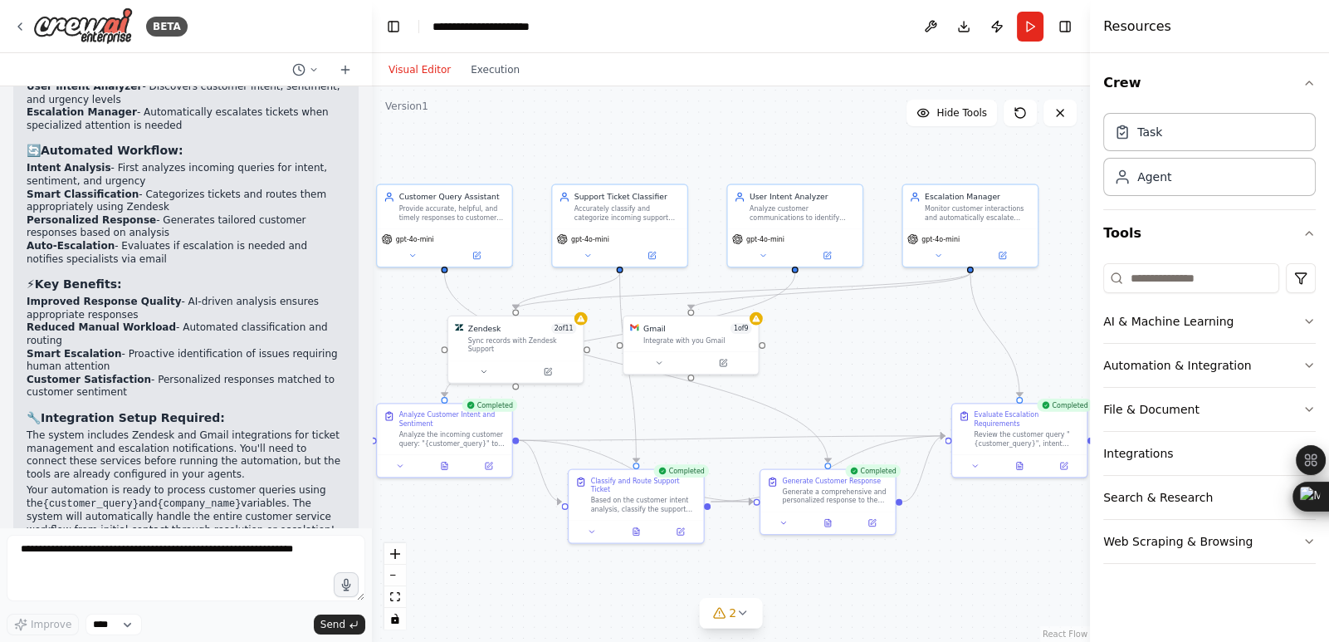
drag, startPoint x: 821, startPoint y: 363, endPoint x: 861, endPoint y: 387, distance: 46.5
click at [861, 387] on div ".deletable-edge-delete-btn { width: 20px; height: 20px; border: 0px solid #ffff…" at bounding box center [731, 363] width 718 height 555
click at [763, 326] on div "Gmail 1 of 9 Integrate with you Gmail" at bounding box center [696, 334] width 134 height 35
click at [725, 348] on div "Gmail 1 of 9 Integrate with you Gmail" at bounding box center [696, 334] width 134 height 35
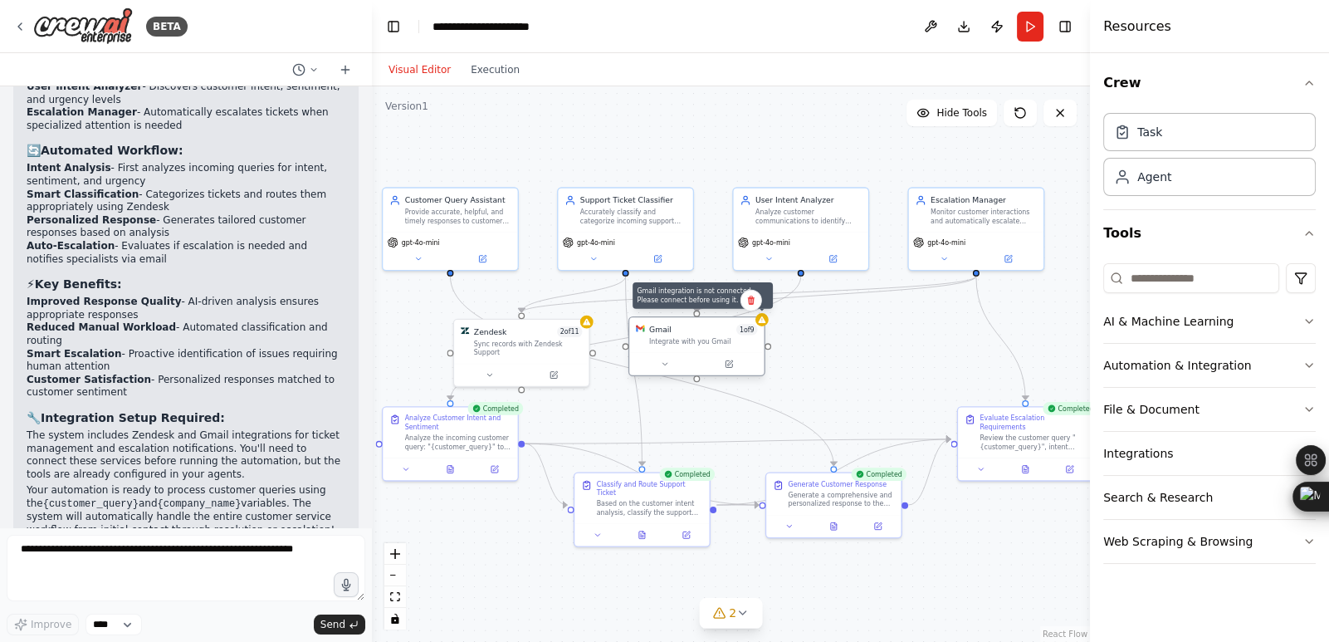
click at [765, 325] on div at bounding box center [761, 319] width 13 height 13
click at [852, 356] on div ".deletable-edge-delete-btn { width: 20px; height: 20px; border: 0px solid #ffff…" at bounding box center [731, 363] width 718 height 555
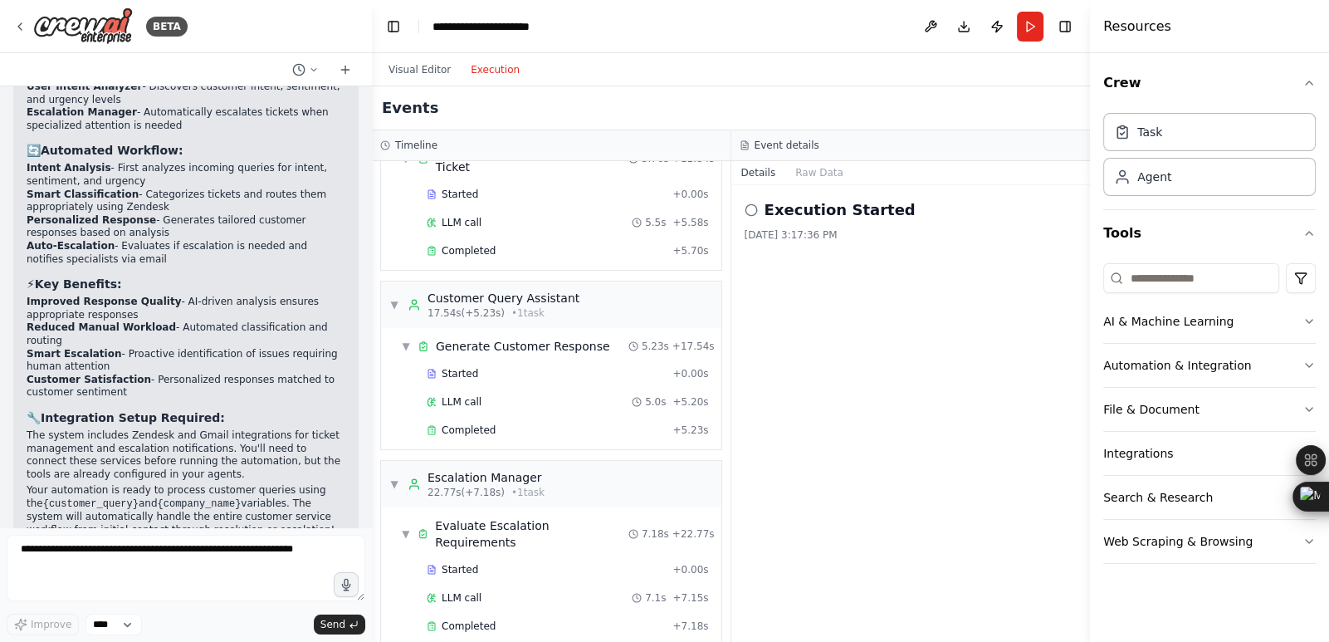
click at [498, 71] on button "Execution" at bounding box center [495, 70] width 69 height 20
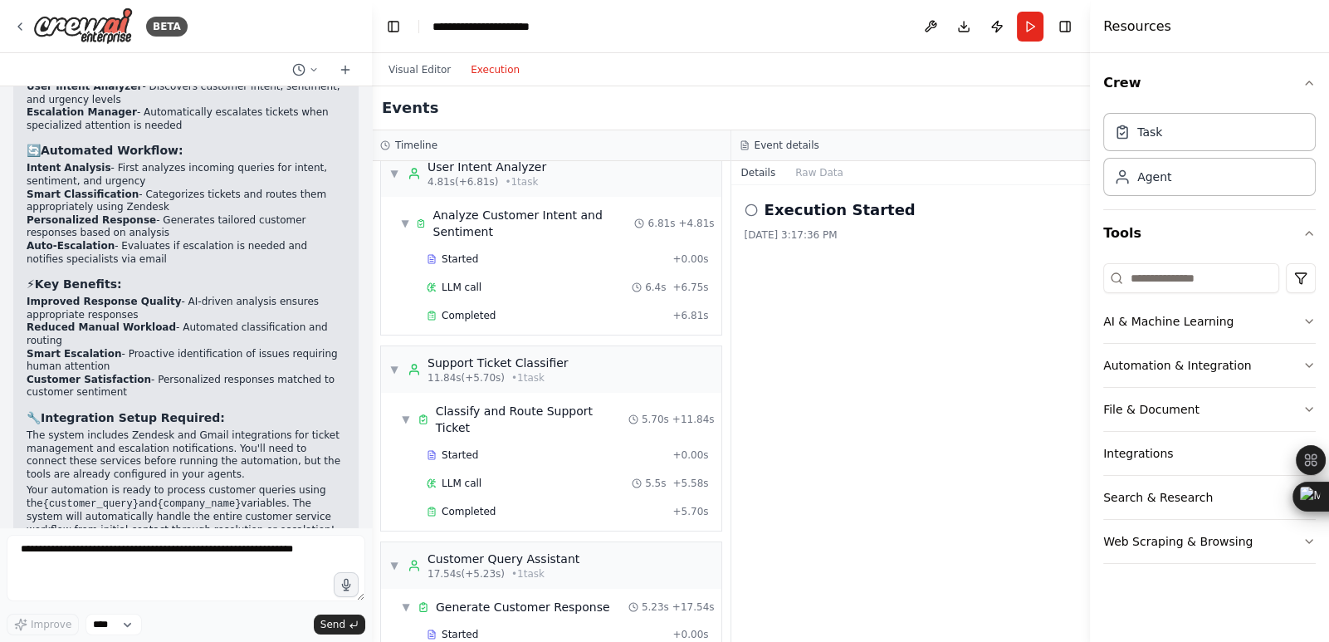
scroll to position [0, 0]
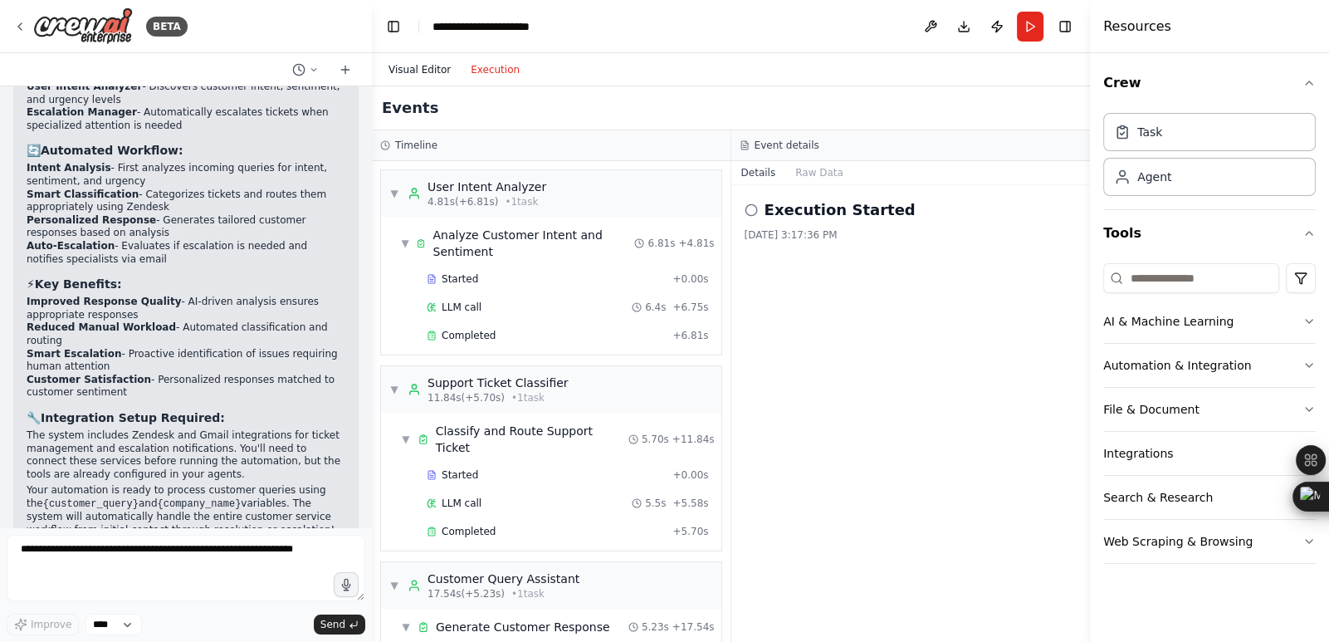
click at [412, 67] on button "Visual Editor" at bounding box center [419, 70] width 82 height 20
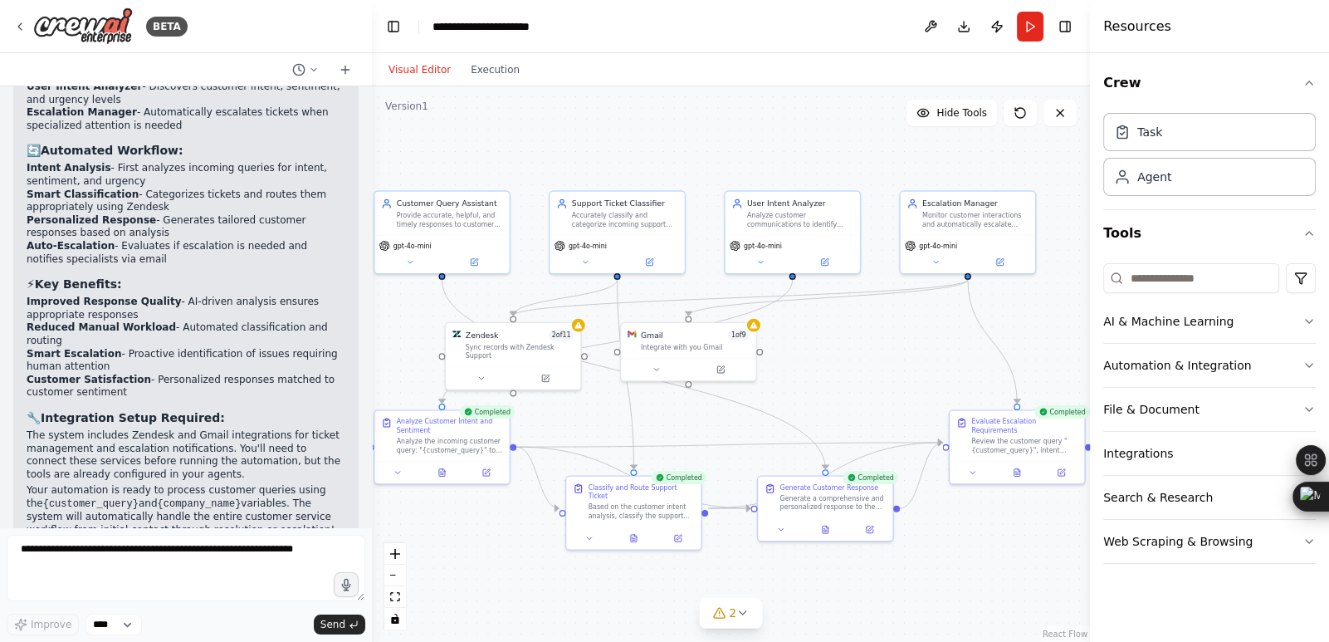
drag, startPoint x: 886, startPoint y: 386, endPoint x: 899, endPoint y: 408, distance: 25.3
click at [899, 408] on div ".deletable-edge-delete-btn { width: 20px; height: 20px; border: 0px solid #ffff…" at bounding box center [731, 363] width 718 height 555
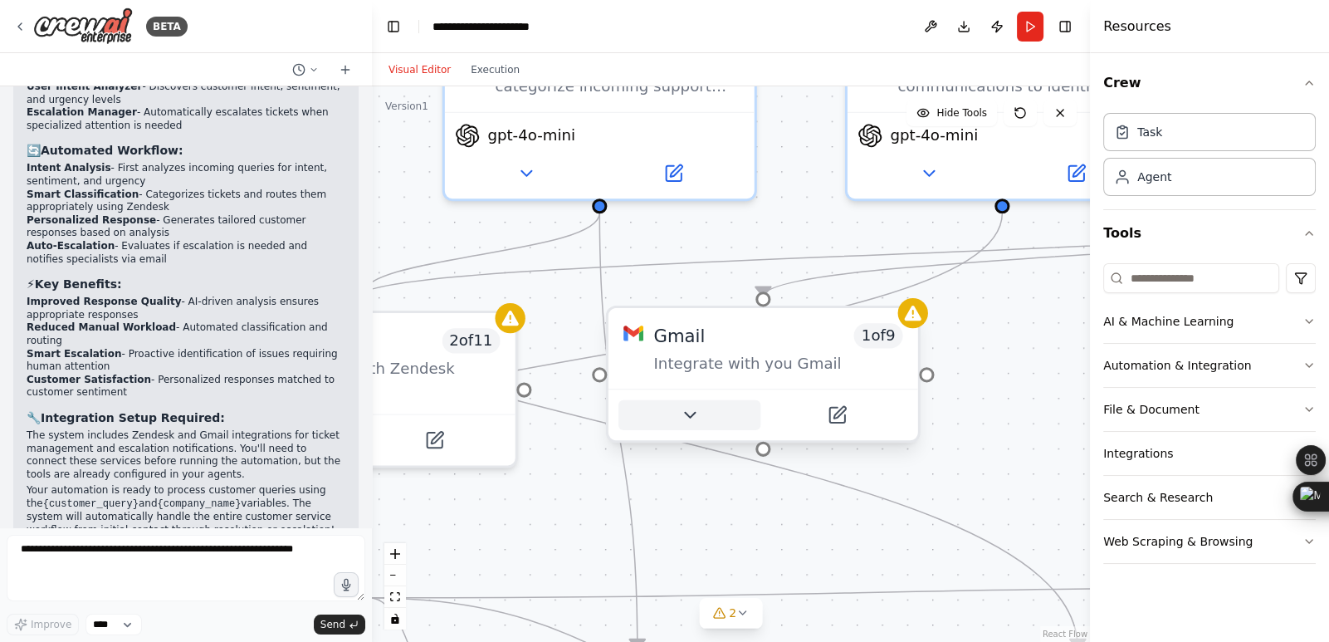
click at [696, 422] on icon at bounding box center [689, 415] width 20 height 20
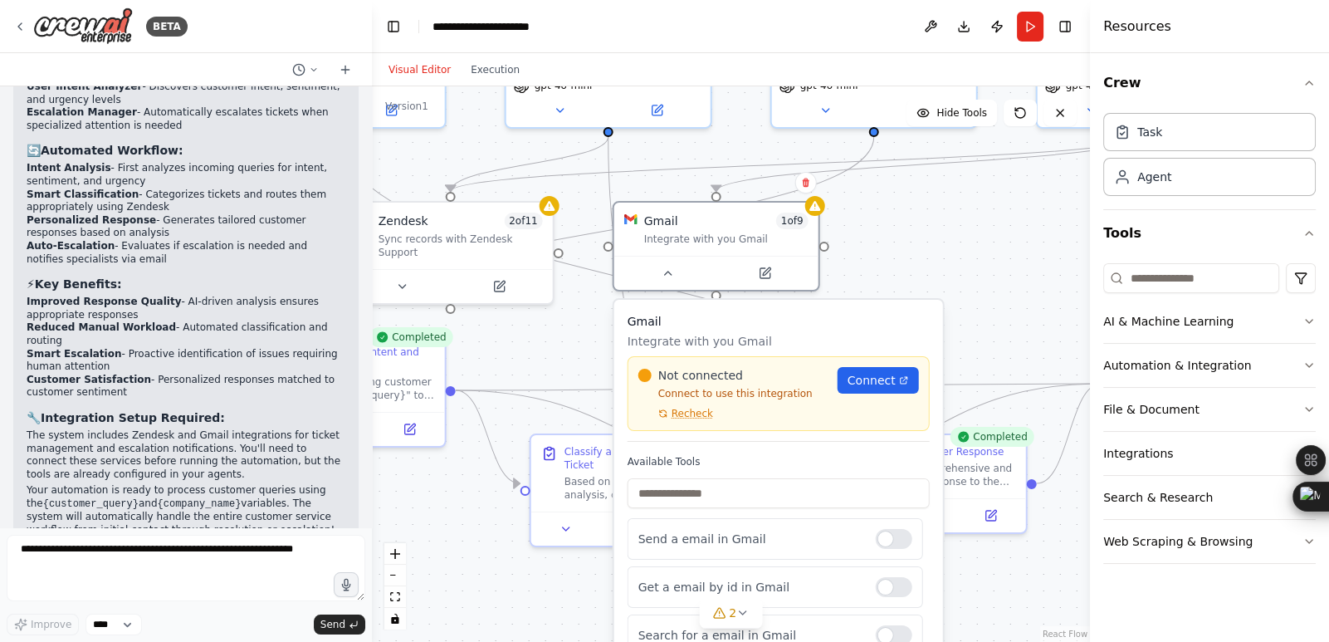
drag, startPoint x: 914, startPoint y: 395, endPoint x: 890, endPoint y: 247, distance: 149.7
click at [890, 247] on div ".deletable-edge-delete-btn { width: 20px; height: 20px; border: 0px solid #ffff…" at bounding box center [731, 363] width 718 height 555
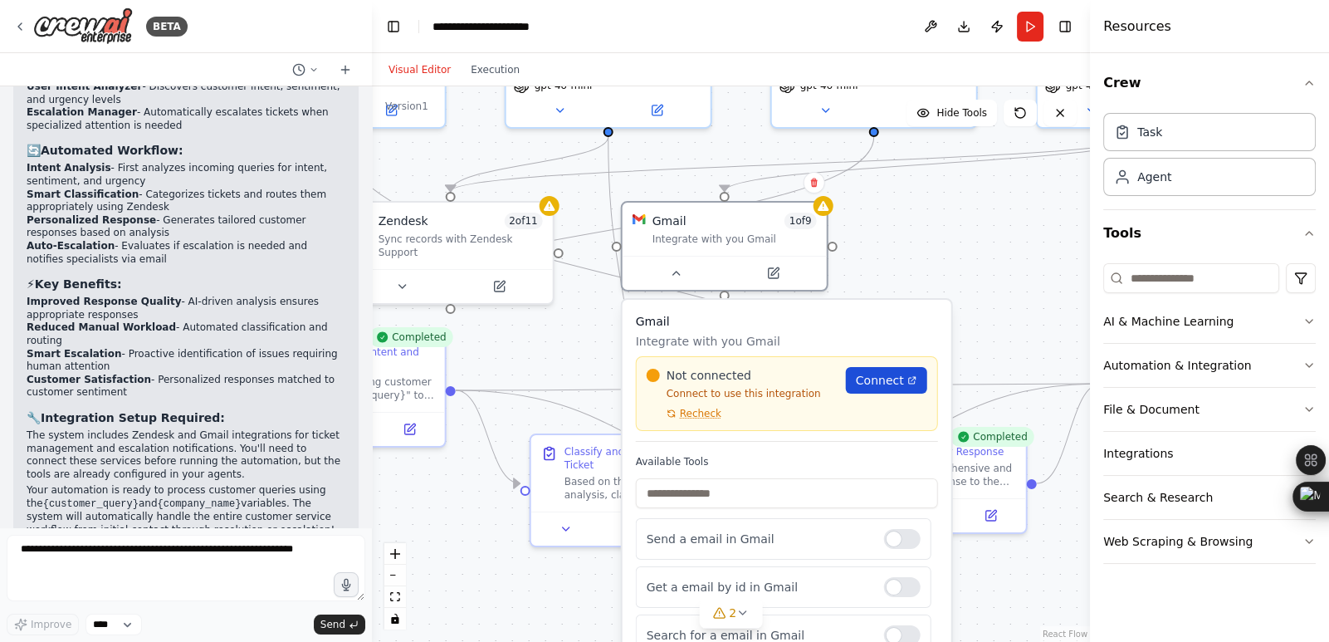
click at [875, 380] on span "Connect" at bounding box center [880, 380] width 48 height 17
